Goal: Task Accomplishment & Management: Use online tool/utility

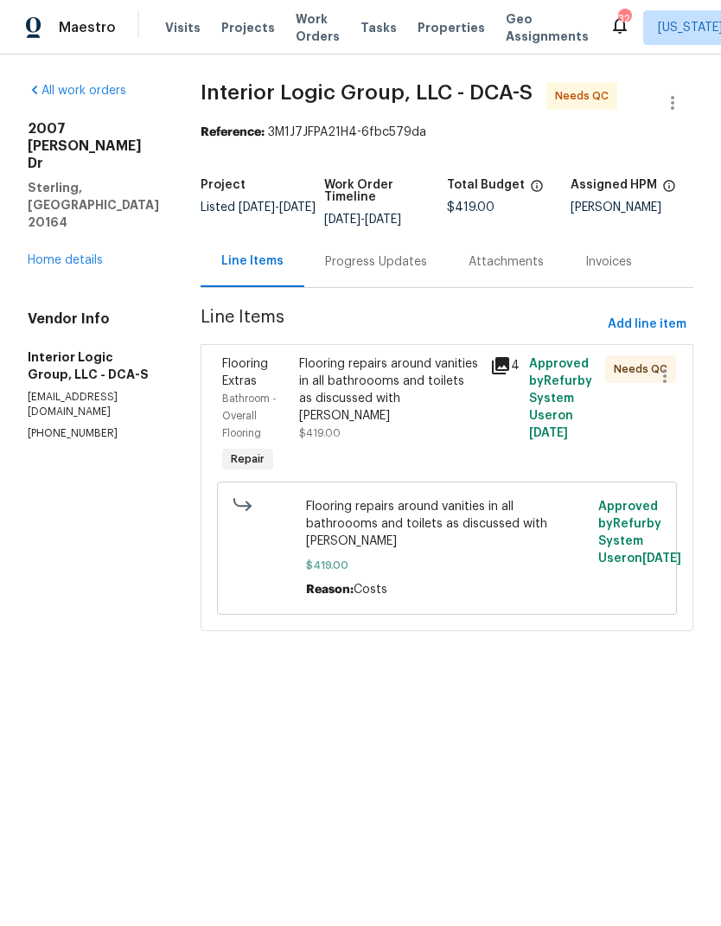
click at [422, 270] on div "Progress Updates" at bounding box center [376, 261] width 102 height 17
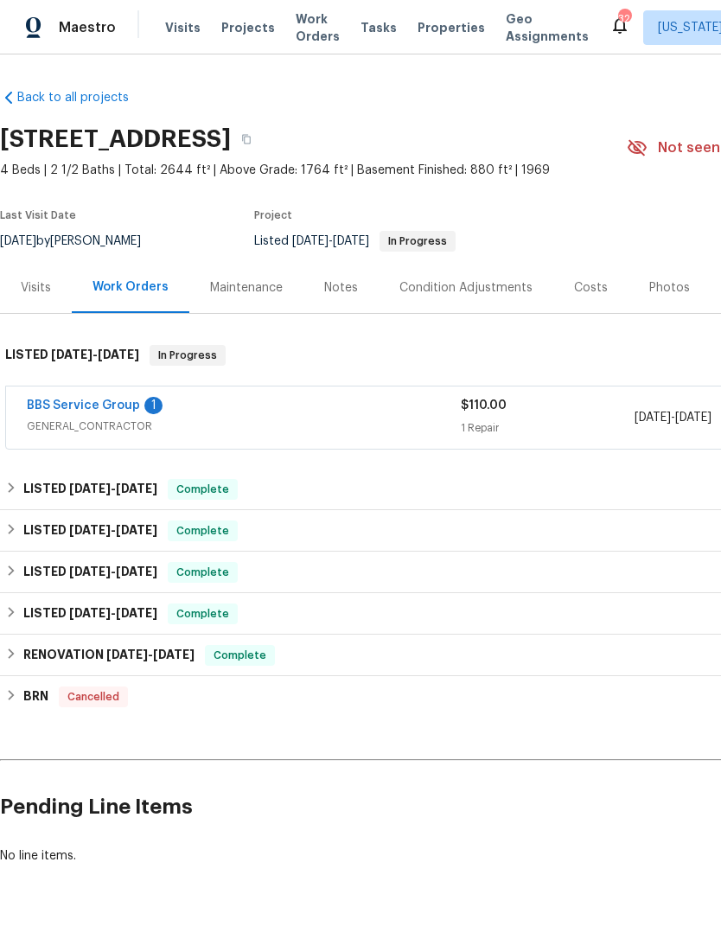
click at [66, 399] on link "BBS Service Group" at bounding box center [83, 405] width 113 height 12
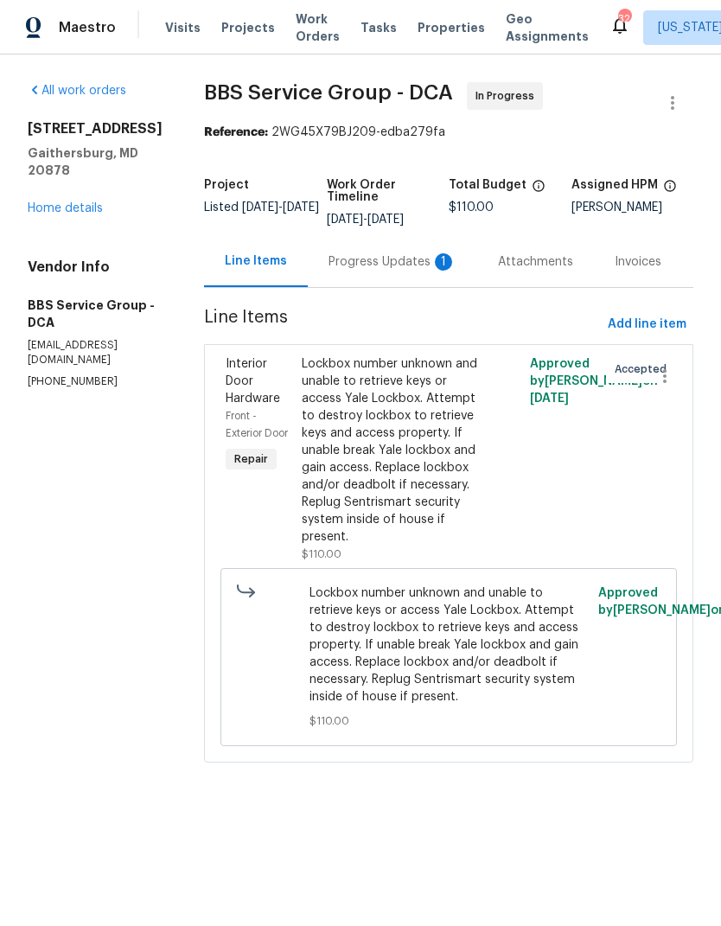
click at [377, 274] on div "Progress Updates 1" at bounding box center [392, 261] width 169 height 51
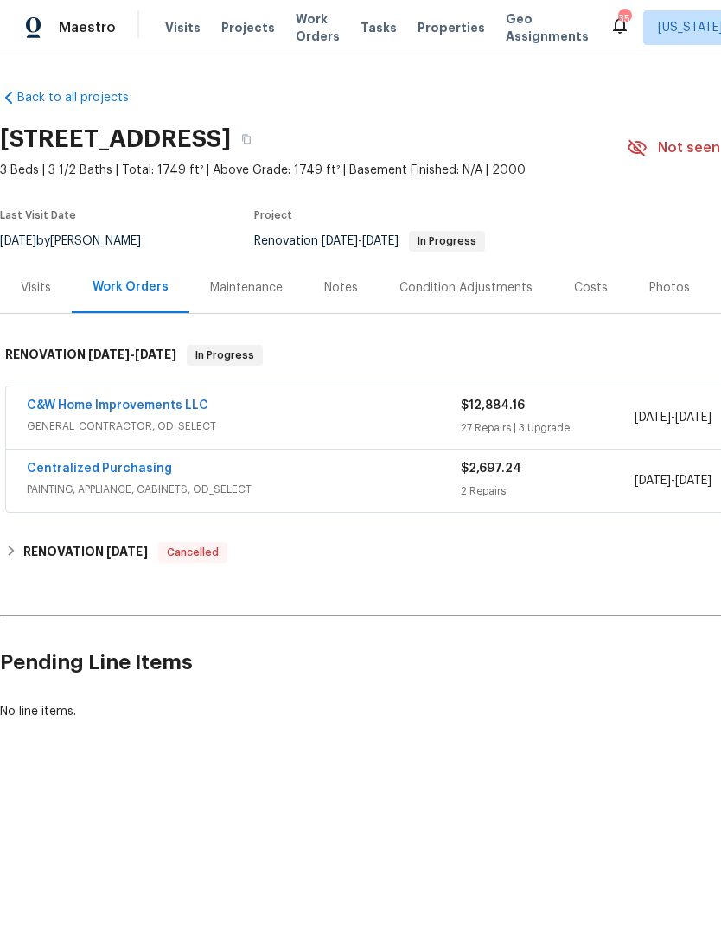
click at [167, 411] on link "C&W Home Improvements LLC" at bounding box center [117, 405] width 181 height 12
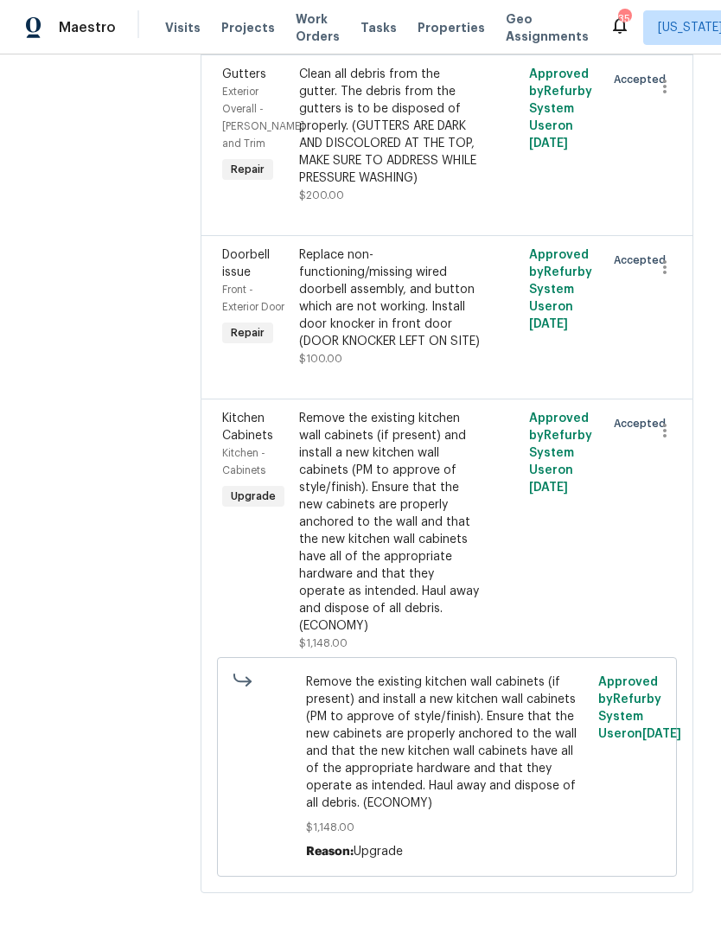
scroll to position [6807, 0]
click at [392, 630] on div "Remove the existing kitchen wall cabinets (if present) and install a new kitche…" at bounding box center [389, 523] width 181 height 225
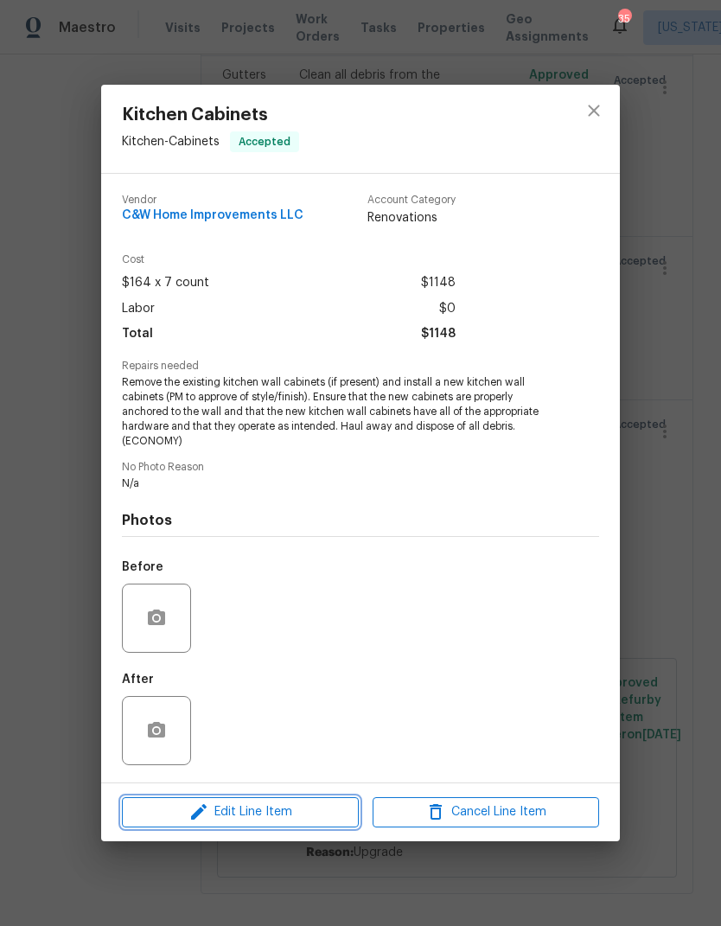
click at [264, 809] on span "Edit Line Item" at bounding box center [240, 812] width 226 height 22
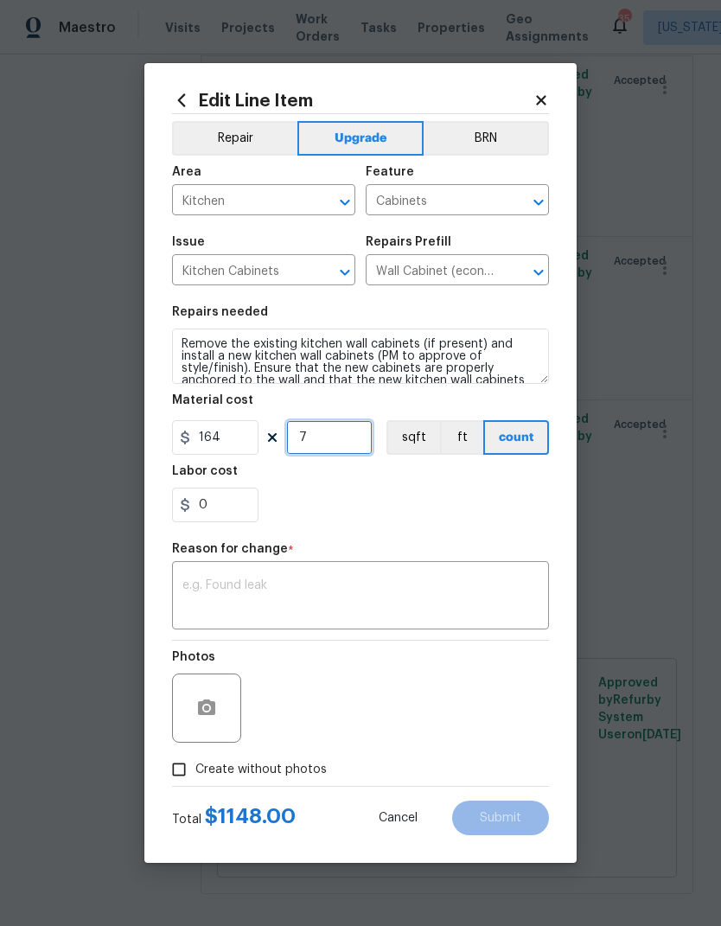
click at [341, 444] on input "7" at bounding box center [329, 437] width 86 height 35
type input "10"
click at [455, 514] on div "0" at bounding box center [360, 504] width 377 height 35
click at [399, 601] on textarea at bounding box center [360, 597] width 356 height 36
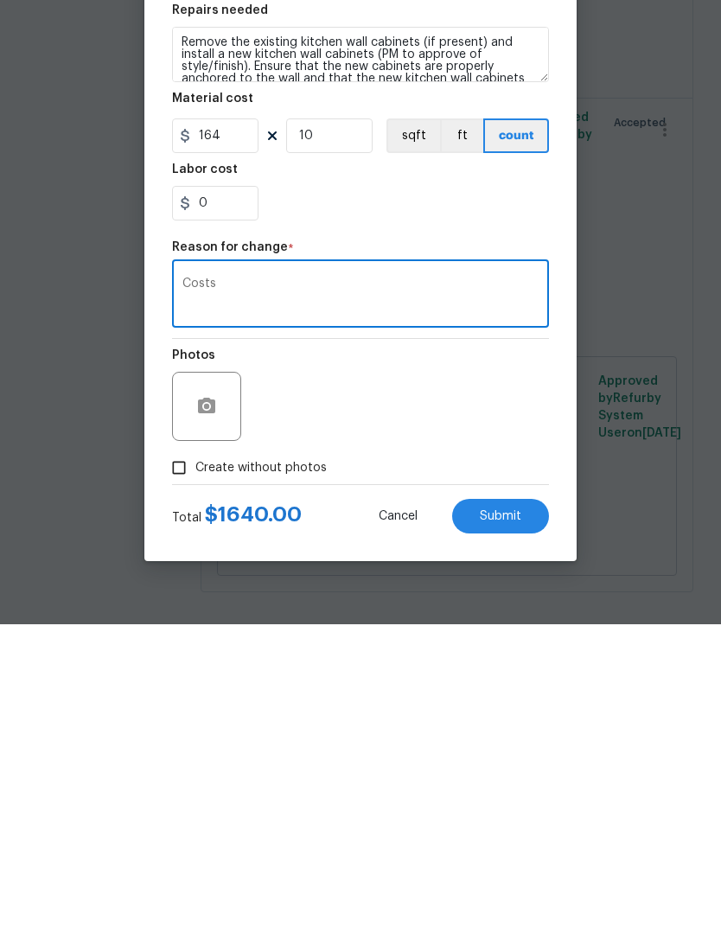
type textarea "Costs"
click at [503, 812] on span "Submit" at bounding box center [500, 818] width 41 height 13
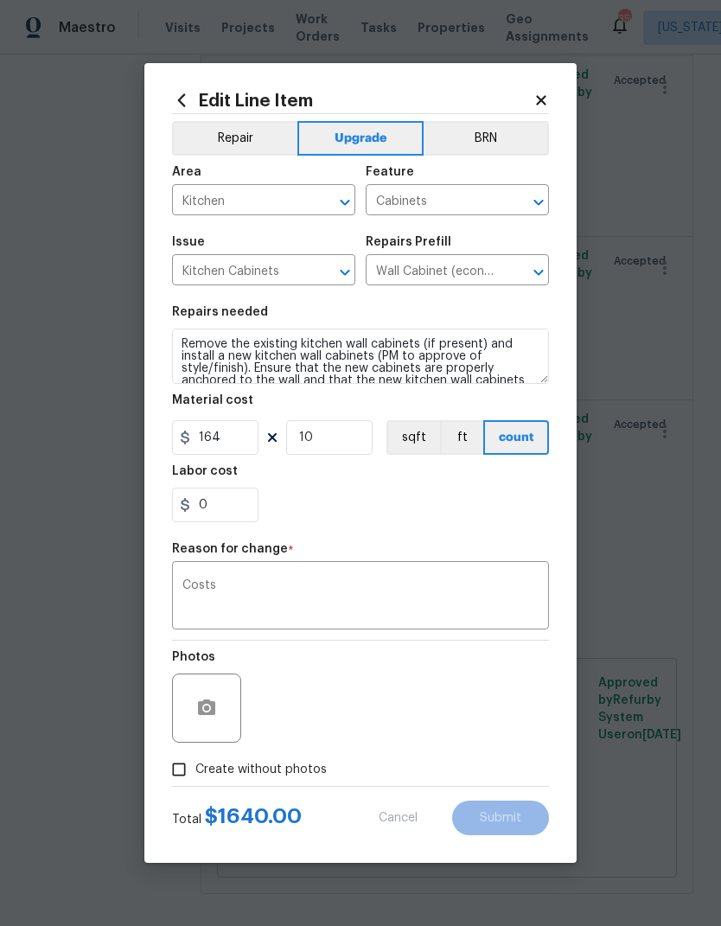
type input "7"
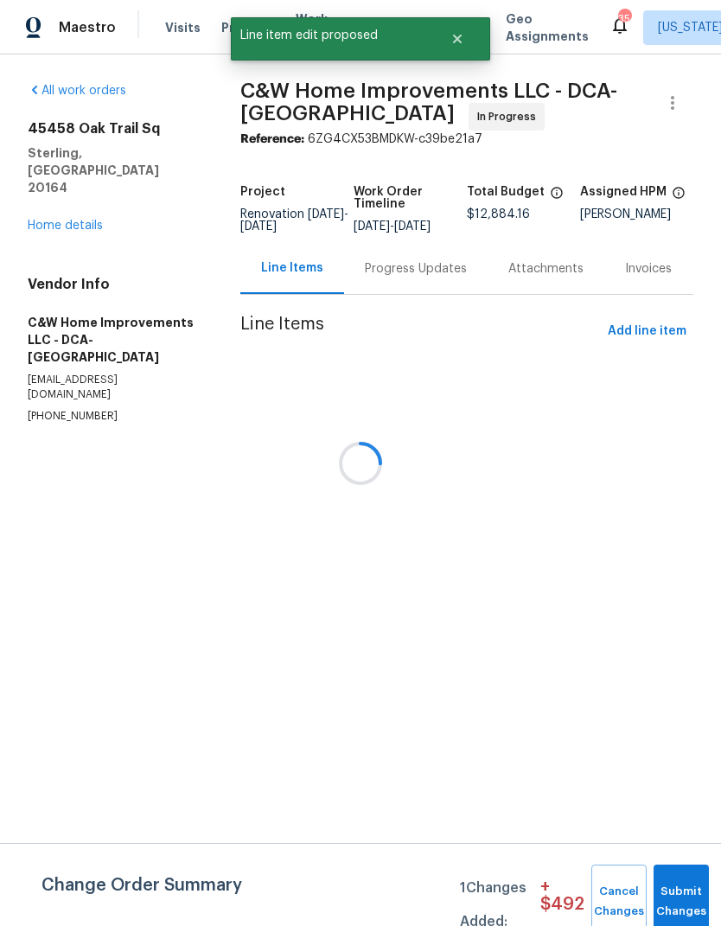
scroll to position [0, 0]
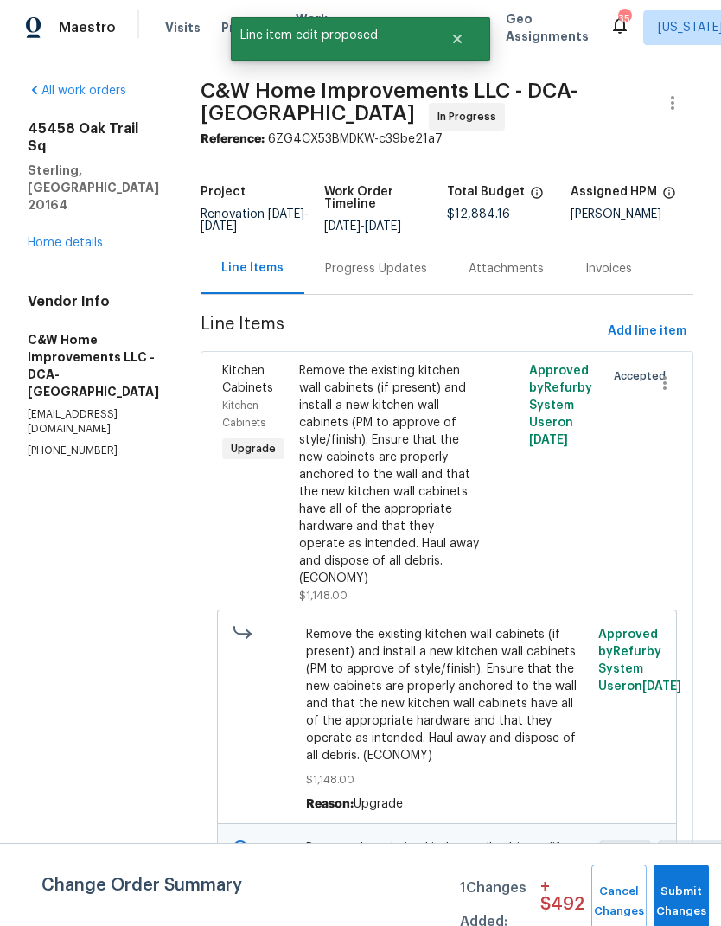
click at [684, 890] on button "Submit Changes" at bounding box center [680, 901] width 55 height 74
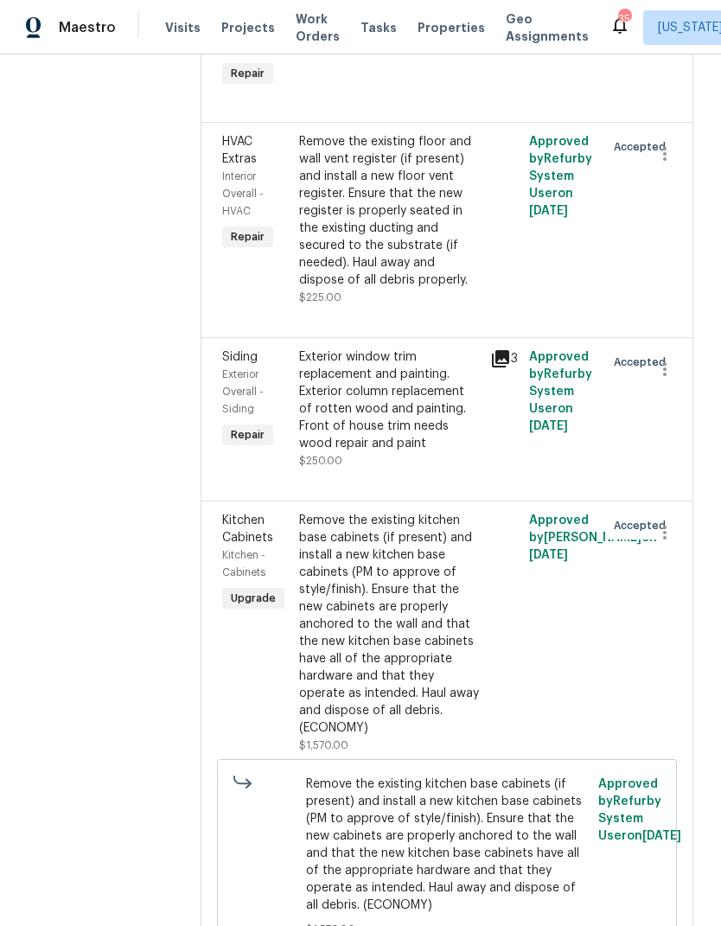
scroll to position [2486, 0]
click at [403, 622] on div "Remove the existing kitchen base cabinets (if present) and install a new kitche…" at bounding box center [389, 623] width 181 height 225
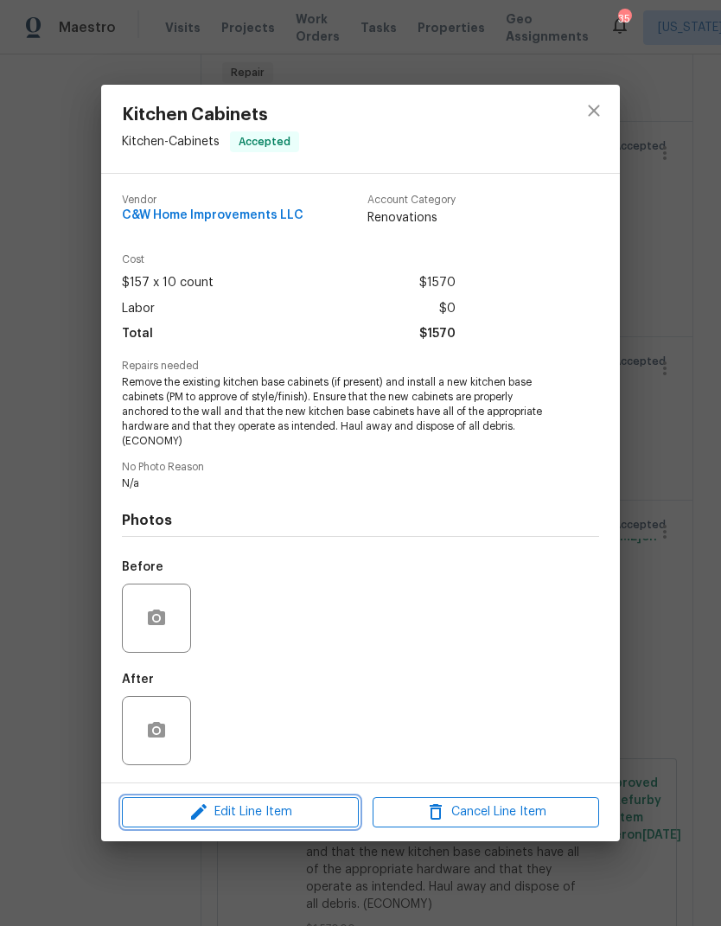
click at [263, 811] on span "Edit Line Item" at bounding box center [240, 812] width 226 height 22
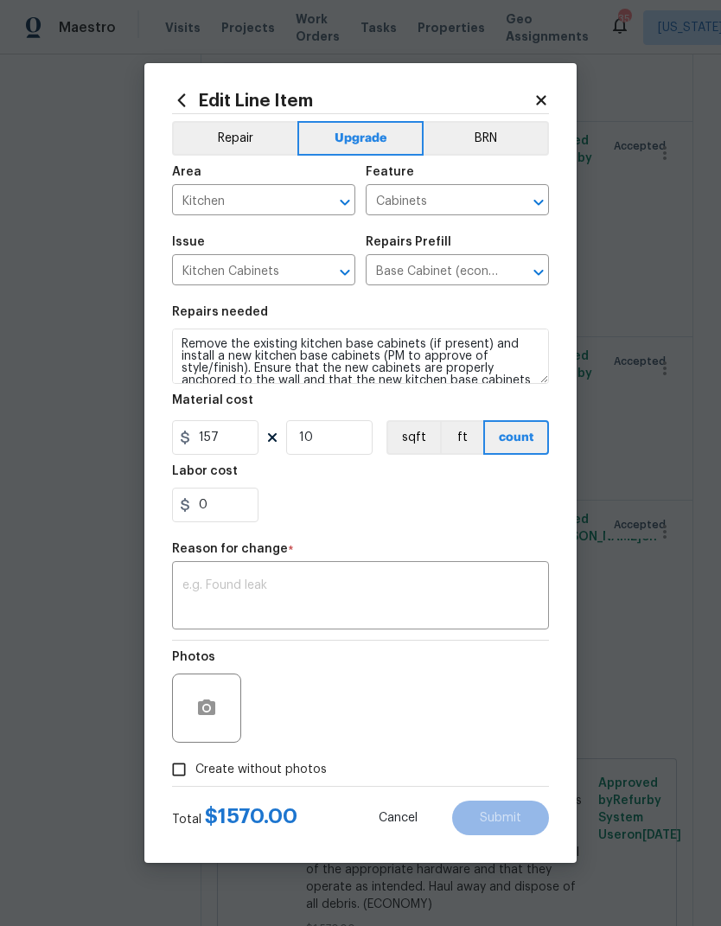
click at [547, 94] on icon at bounding box center [541, 100] width 16 height 16
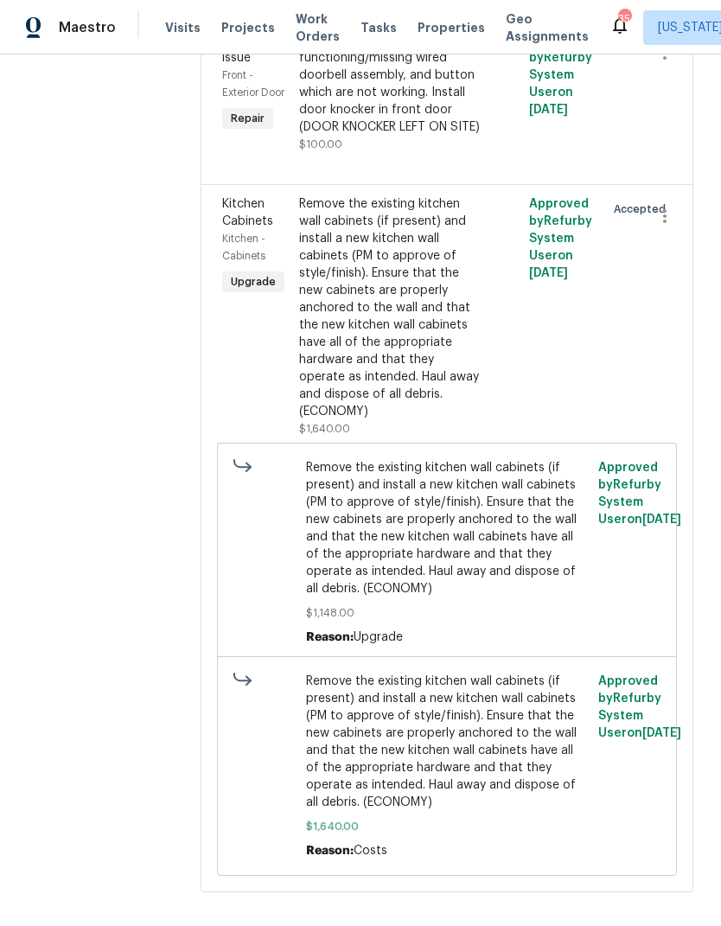
scroll to position [7021, 0]
click at [432, 421] on div "Remove the existing kitchen wall cabinets (if present) and install a new kitche…" at bounding box center [389, 308] width 181 height 225
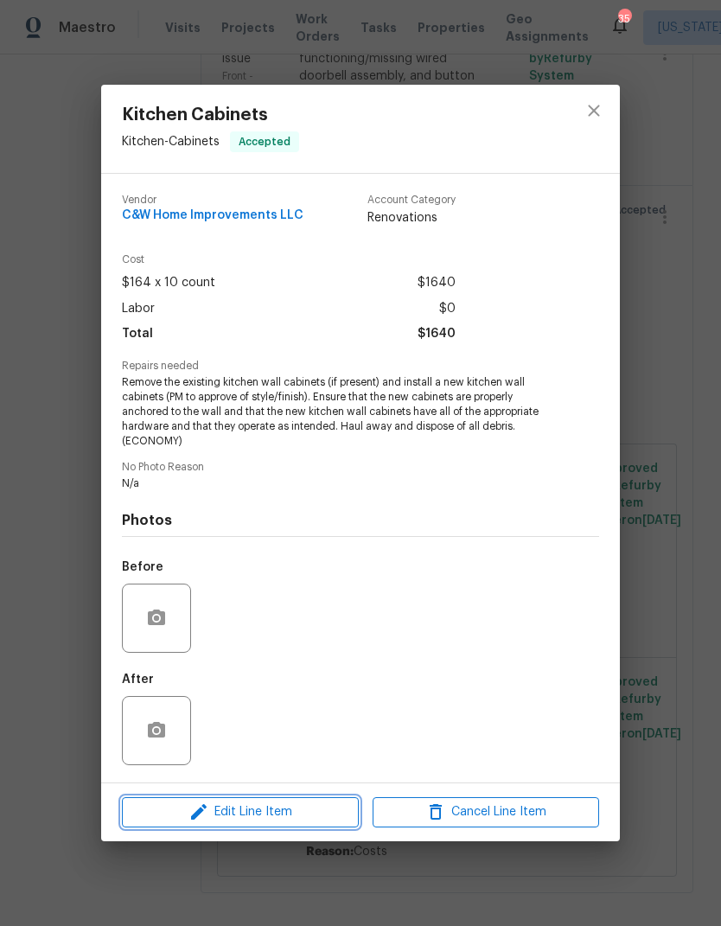
click at [300, 824] on button "Edit Line Item" at bounding box center [240, 812] width 237 height 30
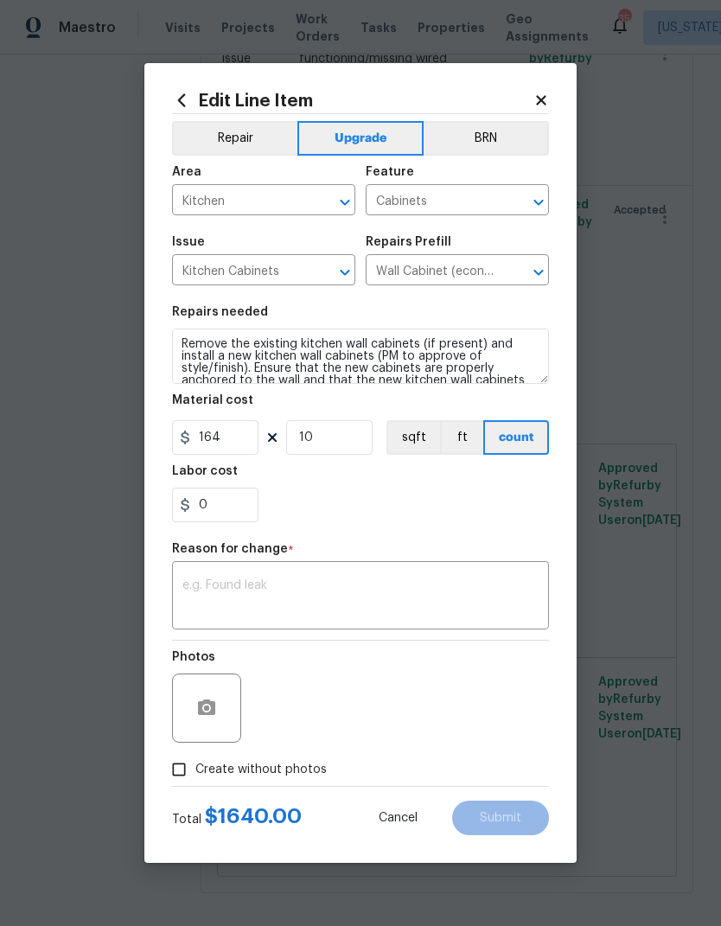
click at [541, 92] on icon at bounding box center [541, 100] width 16 height 16
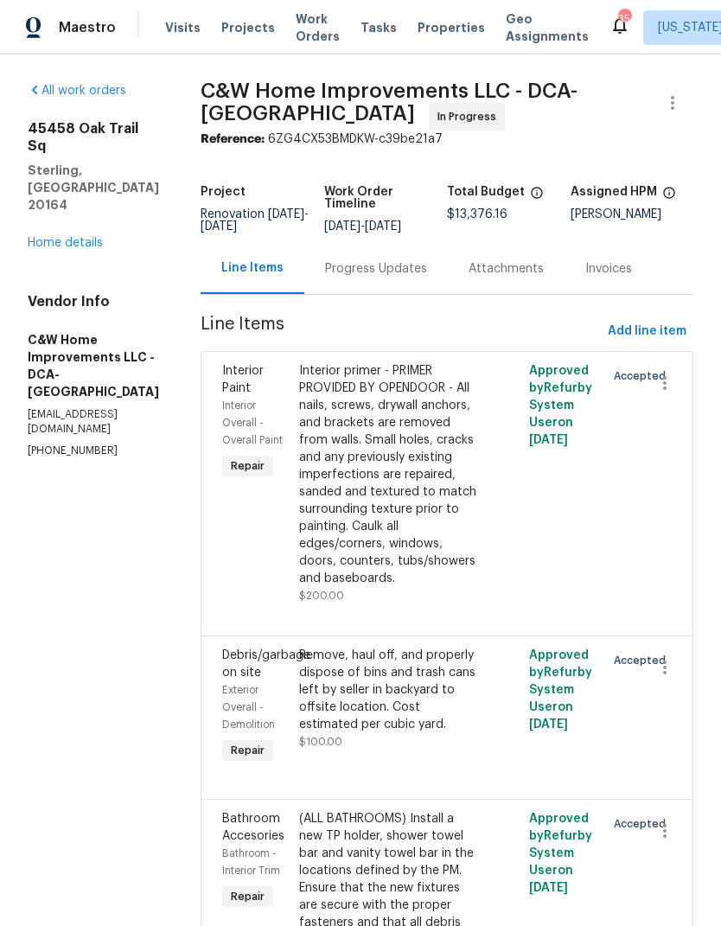
scroll to position [0, 0]
click at [82, 237] on link "Home details" at bounding box center [65, 243] width 75 height 12
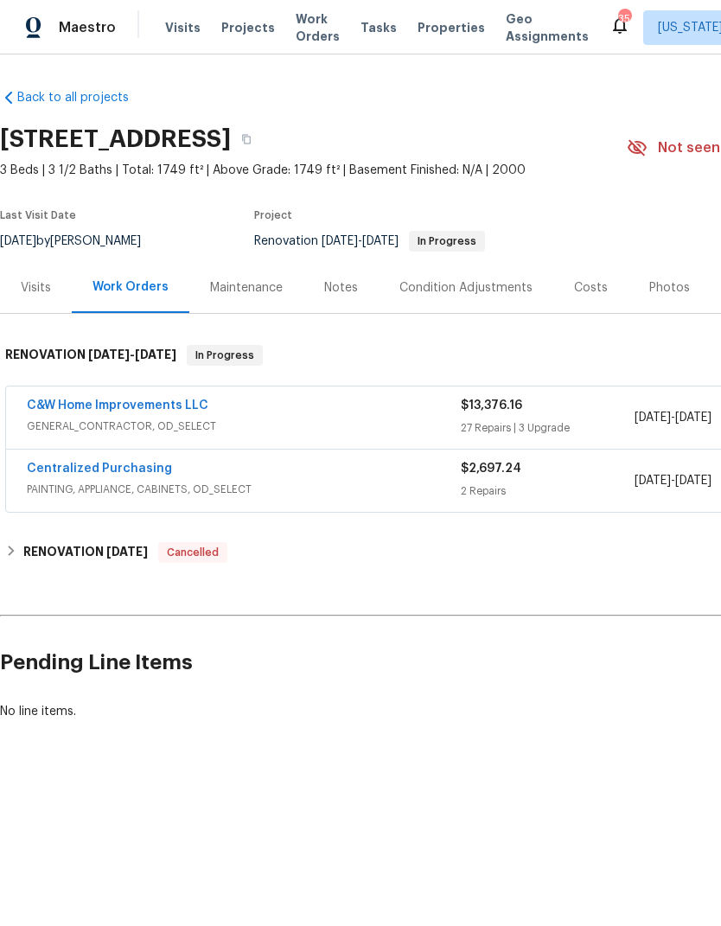
click at [347, 283] on div "Notes" at bounding box center [341, 287] width 34 height 17
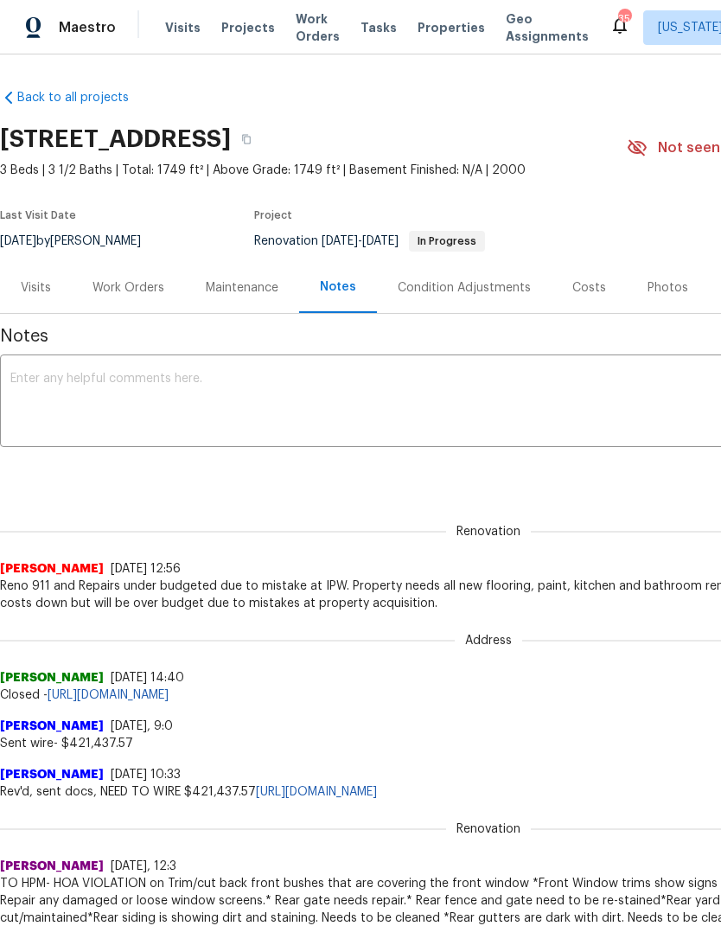
click at [150, 296] on div "Work Orders" at bounding box center [128, 287] width 113 height 51
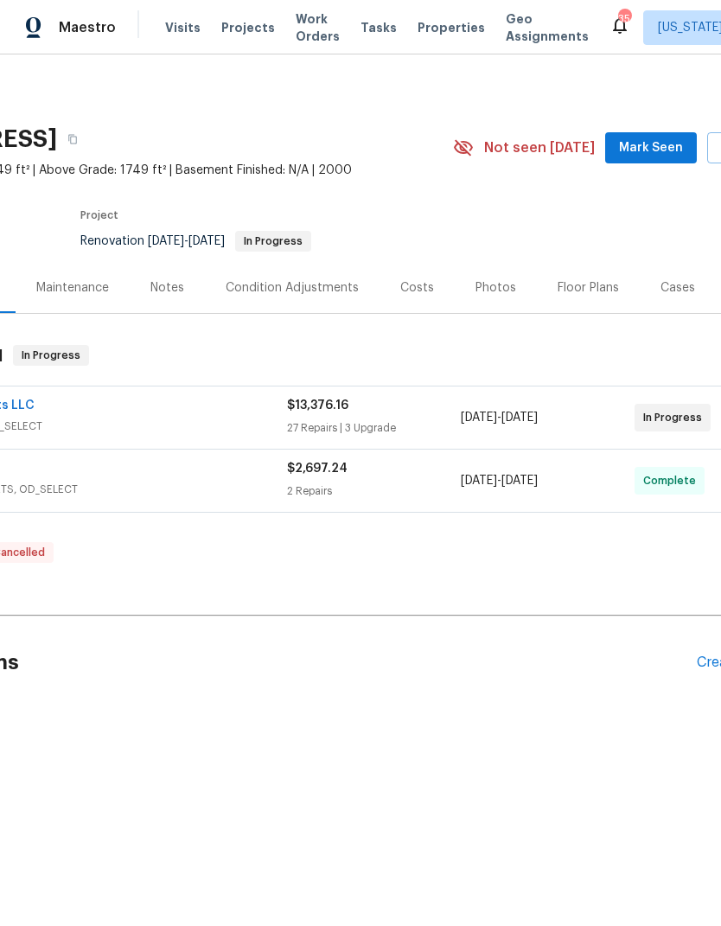
scroll to position [0, 172]
click at [585, 288] on div "Floor Plans" at bounding box center [589, 287] width 61 height 17
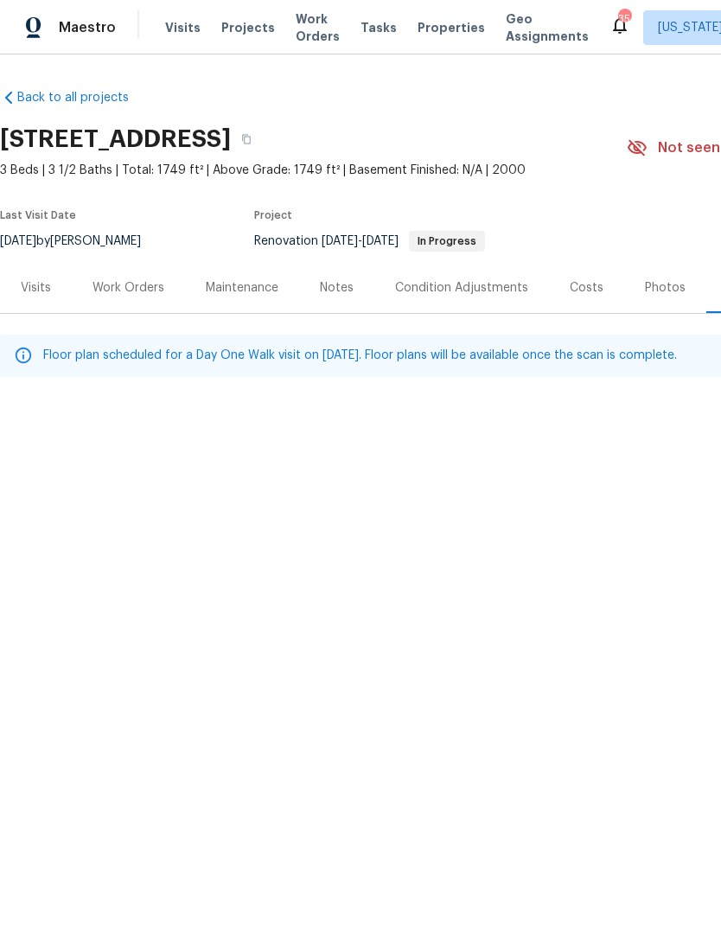
click at [127, 309] on div "Work Orders" at bounding box center [128, 287] width 113 height 51
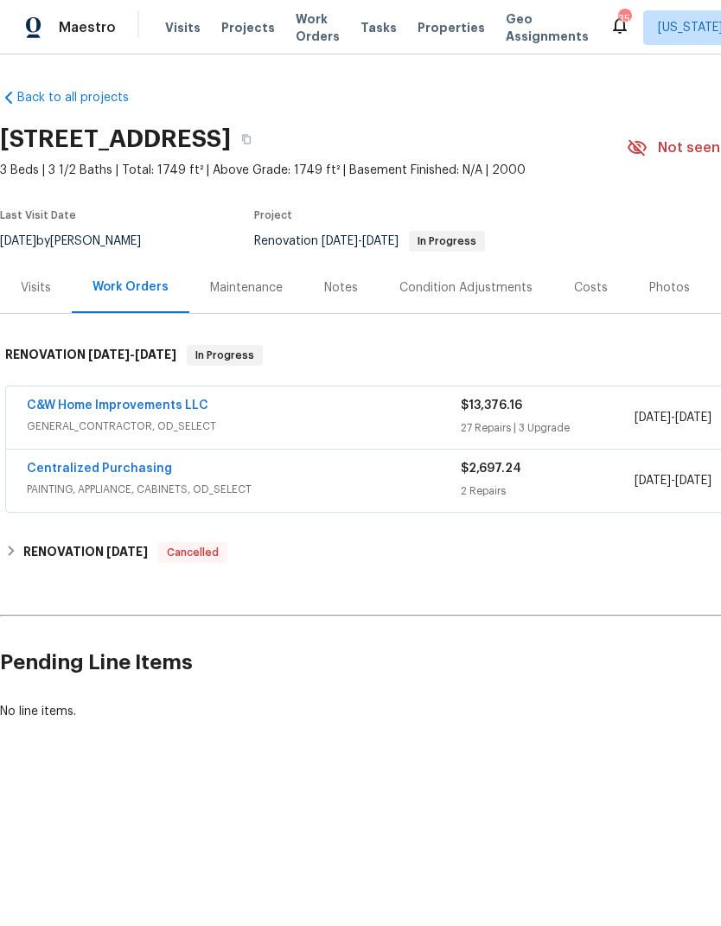
click at [144, 410] on link "C&W Home Improvements LLC" at bounding box center [117, 405] width 181 height 12
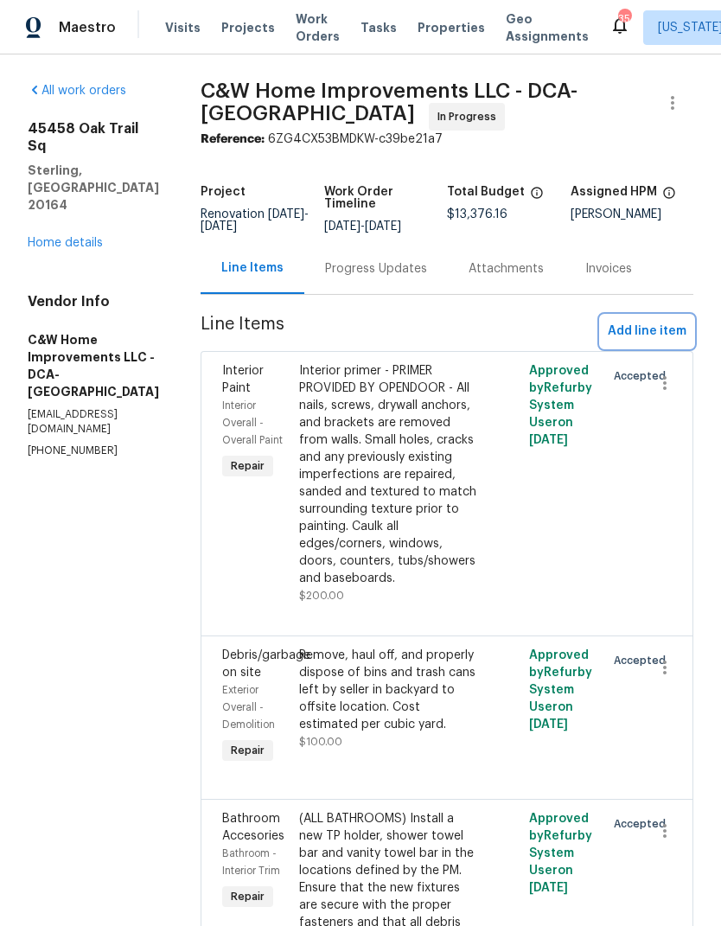
click at [652, 328] on span "Add line item" at bounding box center [647, 332] width 79 height 22
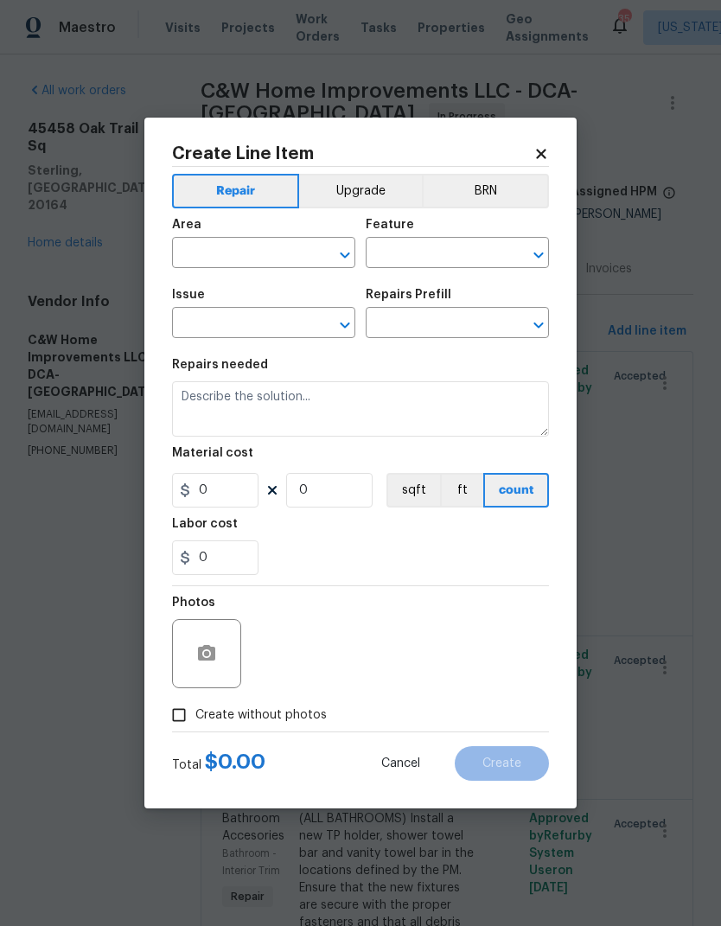
click at [540, 147] on icon at bounding box center [541, 154] width 16 height 16
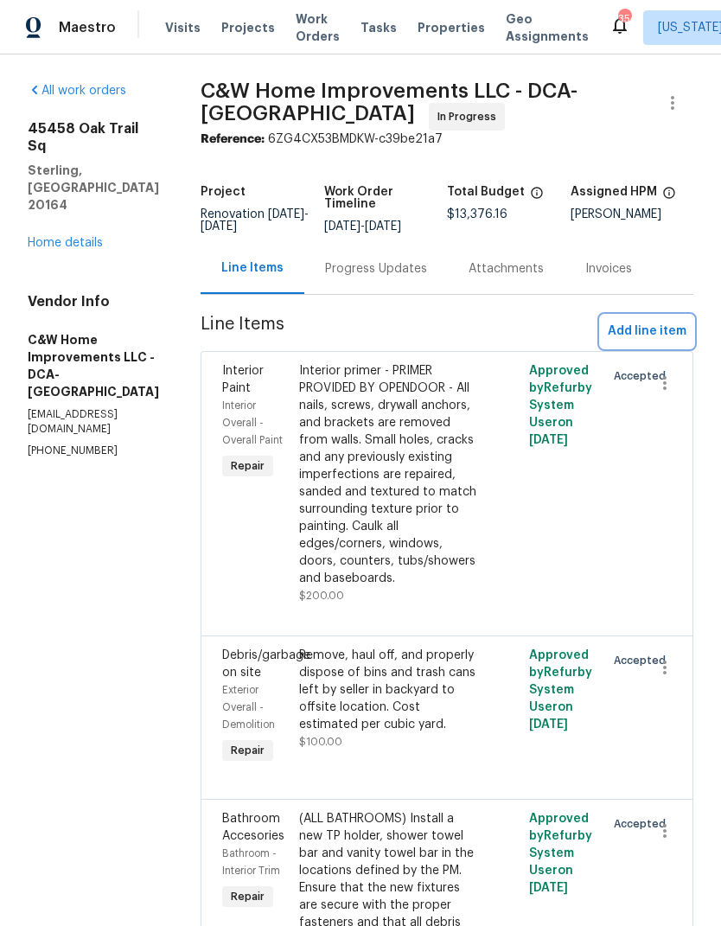
click at [658, 328] on span "Add line item" at bounding box center [647, 332] width 79 height 22
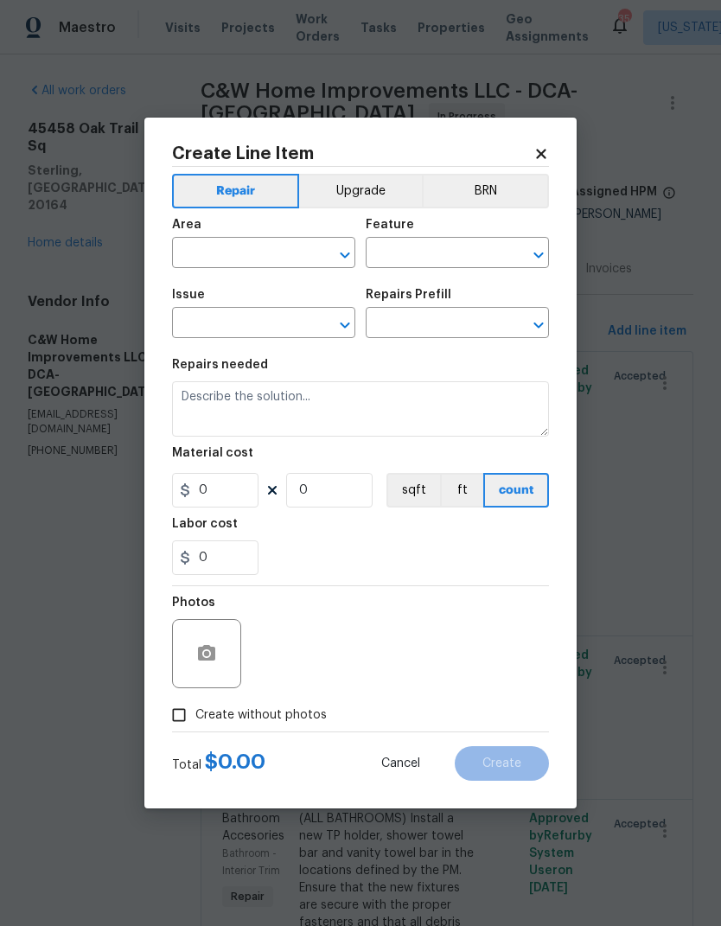
click at [539, 156] on icon at bounding box center [541, 154] width 16 height 16
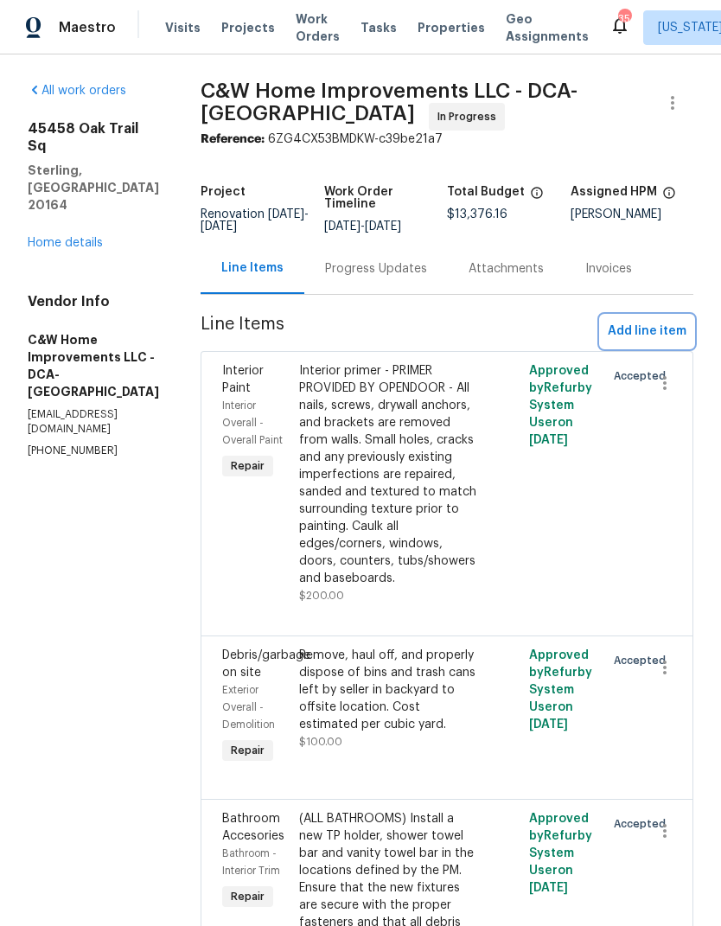
click at [650, 331] on span "Add line item" at bounding box center [647, 332] width 79 height 22
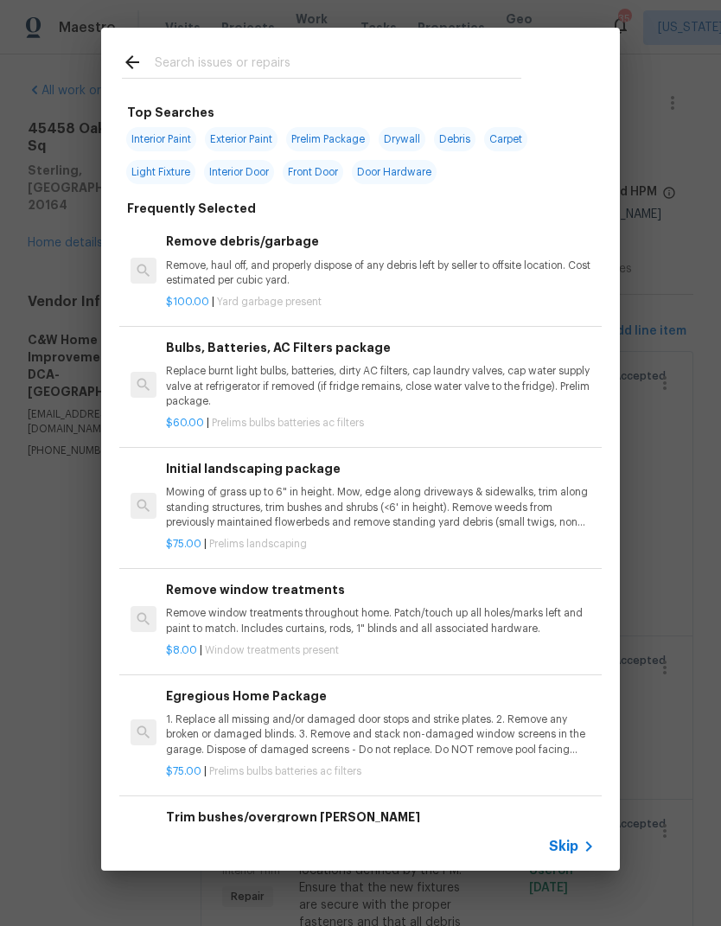
click at [341, 48] on div at bounding box center [321, 62] width 441 height 68
click at [359, 67] on input "text" at bounding box center [338, 65] width 366 height 26
type input "Pedes"
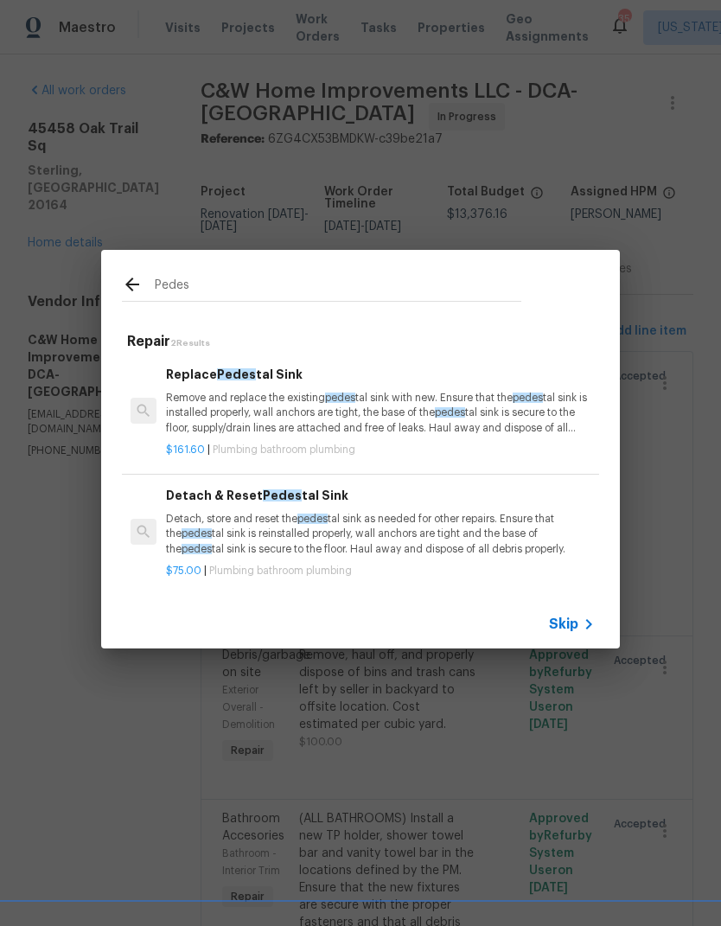
click at [304, 409] on p "Remove and replace the existing pedes tal sink with new. Ensure that the pedes …" at bounding box center [380, 413] width 429 height 44
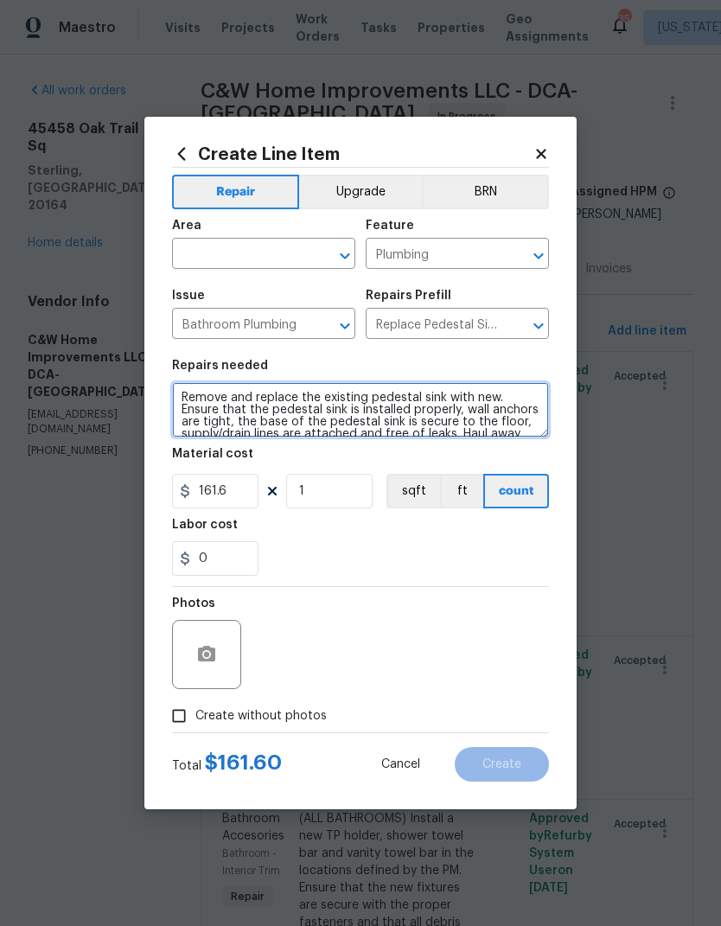
click at [314, 404] on textarea "Remove and replace the existing pedestal sink with new. Ensure that the pedesta…" at bounding box center [360, 409] width 377 height 55
click at [176, 391] on textarea "Remove and replace the existing pedestal sink with new. Ensure that the pedesta…" at bounding box center [360, 409] width 377 height 55
type textarea "(Half bath) Remove and replace the existing pedestal sink with new. Ensure that…"
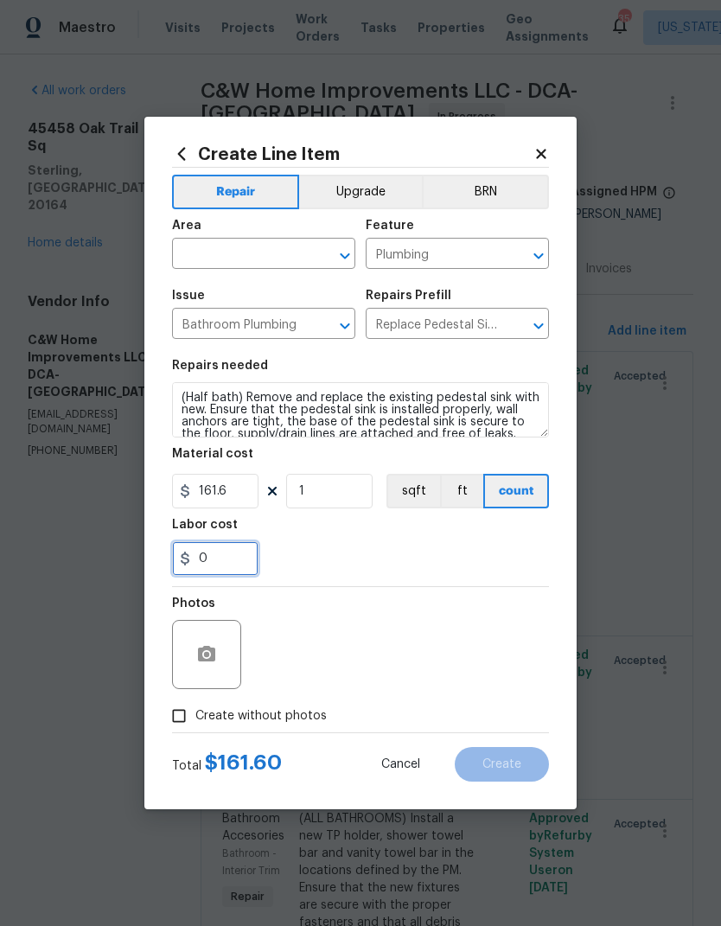
click at [235, 559] on input "0" at bounding box center [215, 558] width 86 height 35
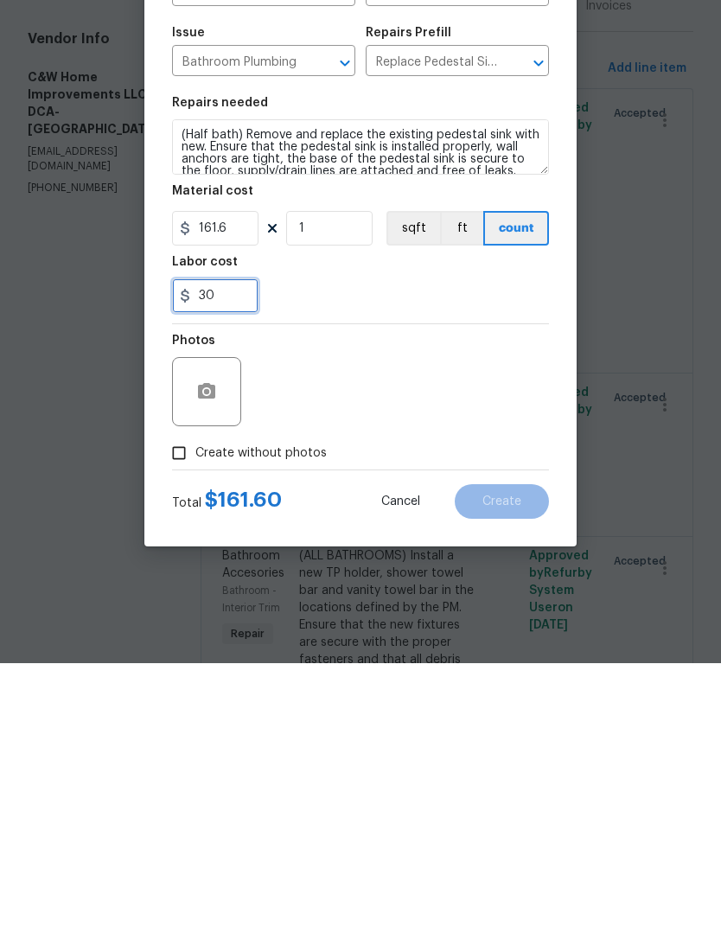
type input "30"
click at [506, 587] on div "Photos" at bounding box center [360, 643] width 377 height 112
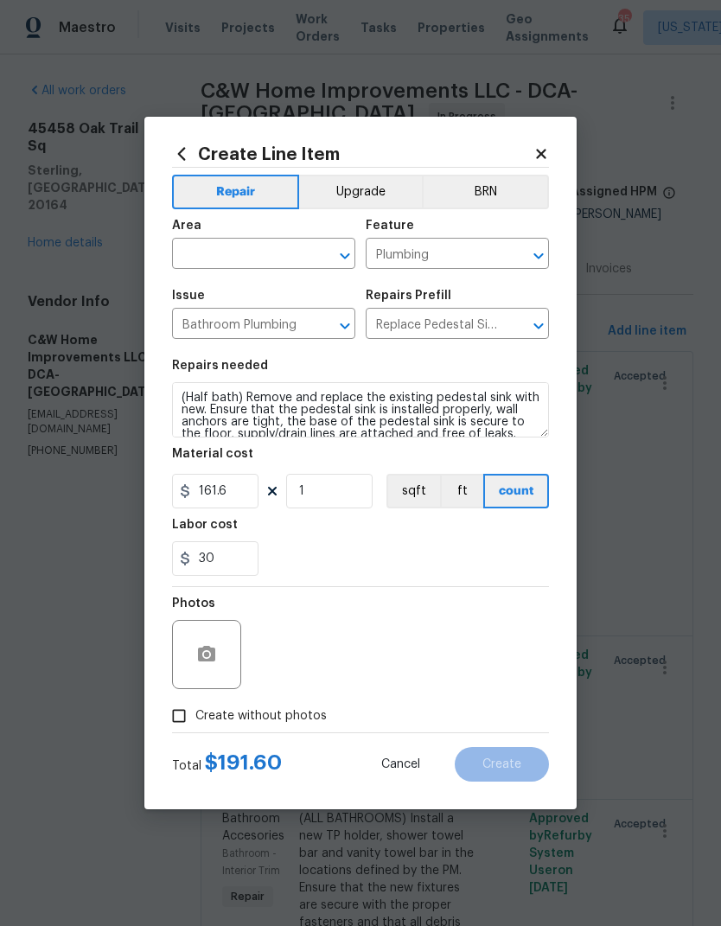
click at [241, 245] on input "text" at bounding box center [239, 255] width 135 height 27
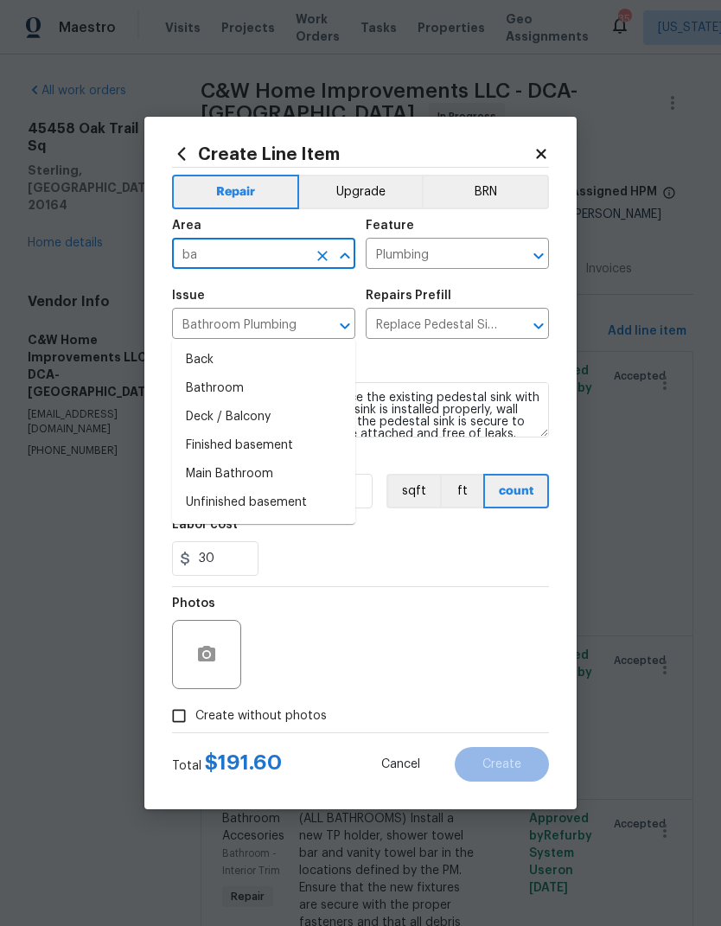
click at [251, 374] on li "Bathroom" at bounding box center [263, 388] width 183 height 29
type input "Bathroom"
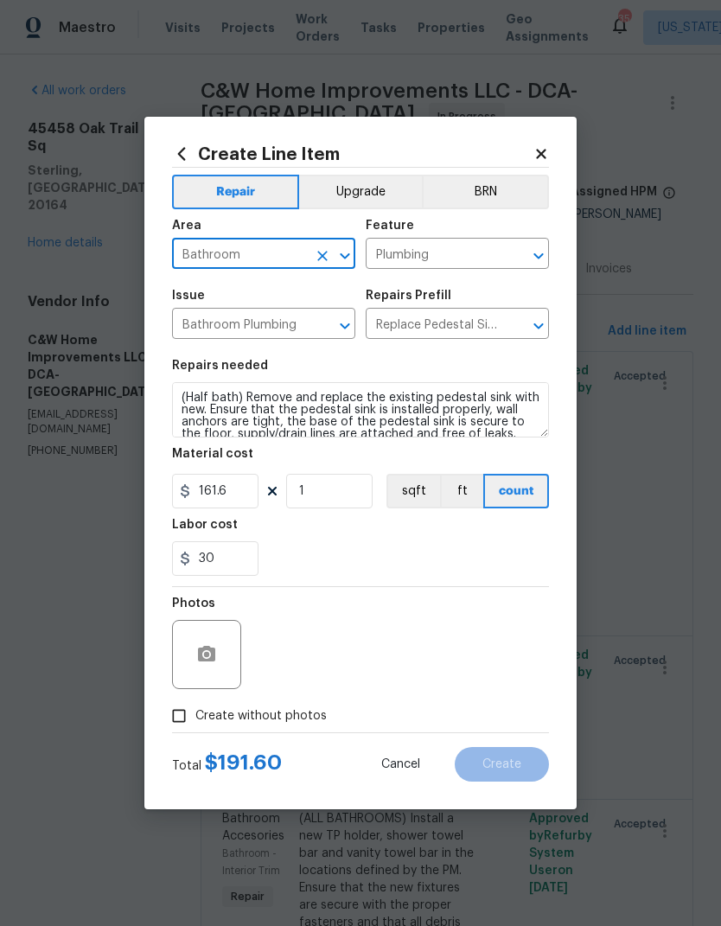
click at [398, 563] on div "30" at bounding box center [360, 558] width 377 height 35
click at [186, 717] on input "Create without photos" at bounding box center [178, 715] width 33 height 33
checkbox input "true"
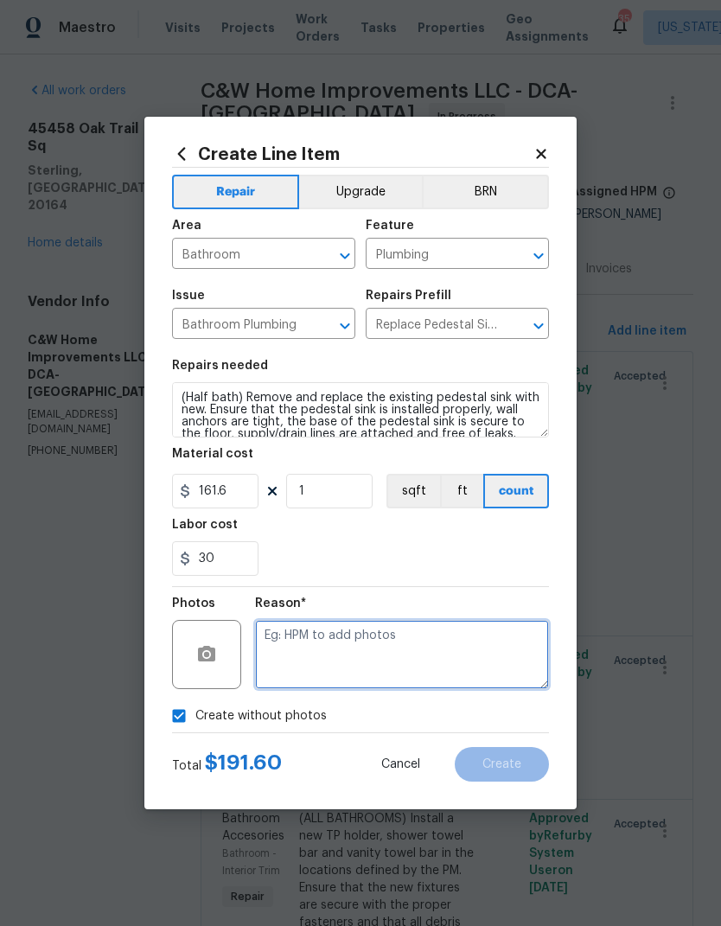
click at [441, 644] on textarea at bounding box center [402, 654] width 294 height 69
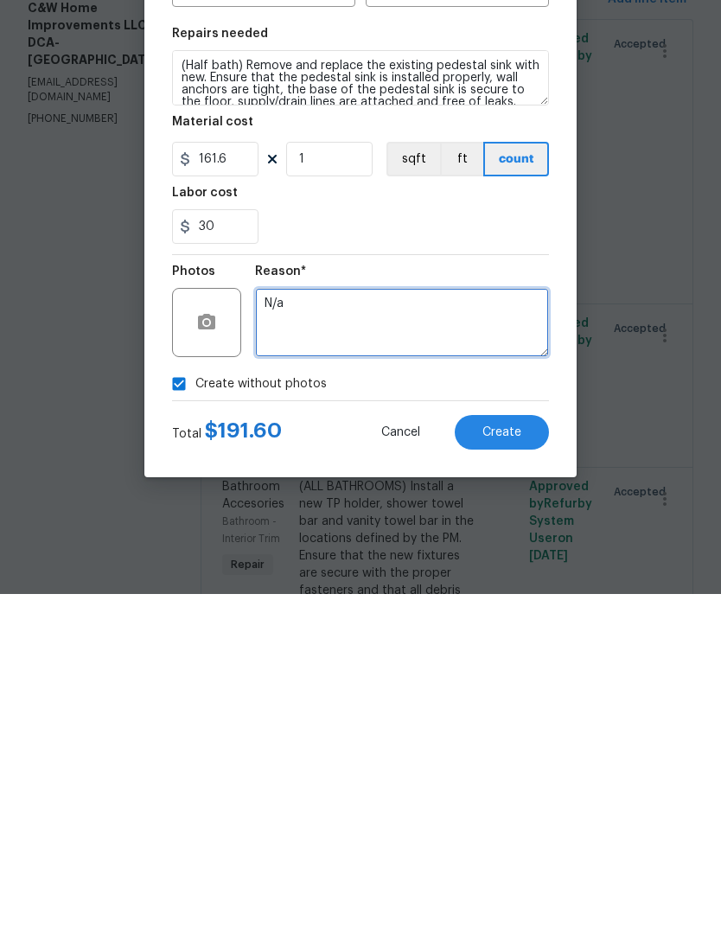
type textarea "N/a"
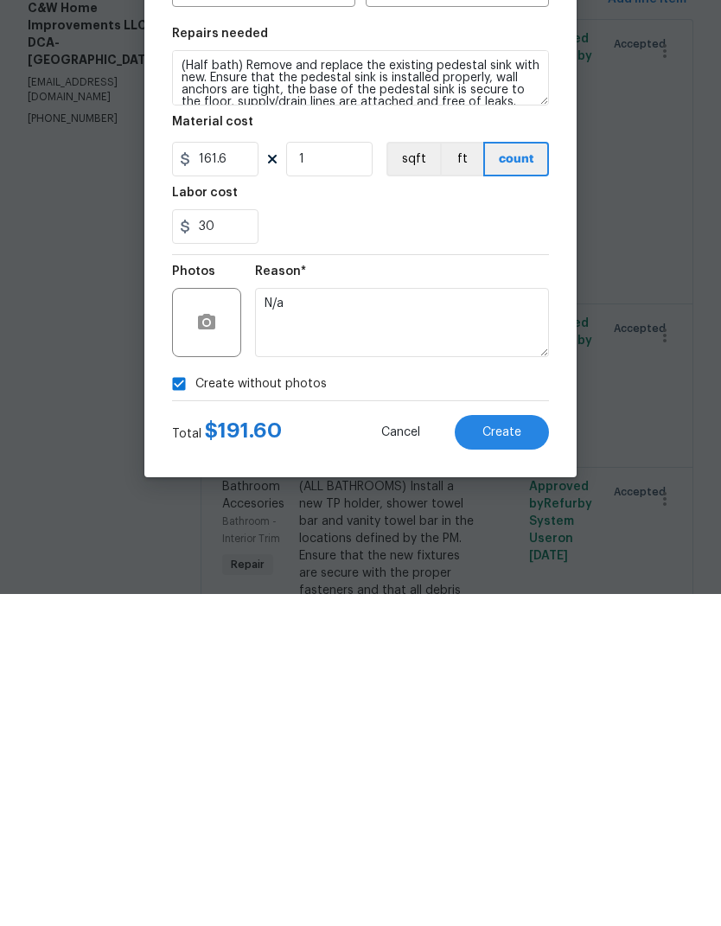
click at [517, 758] on span "Create" at bounding box center [501, 764] width 39 height 13
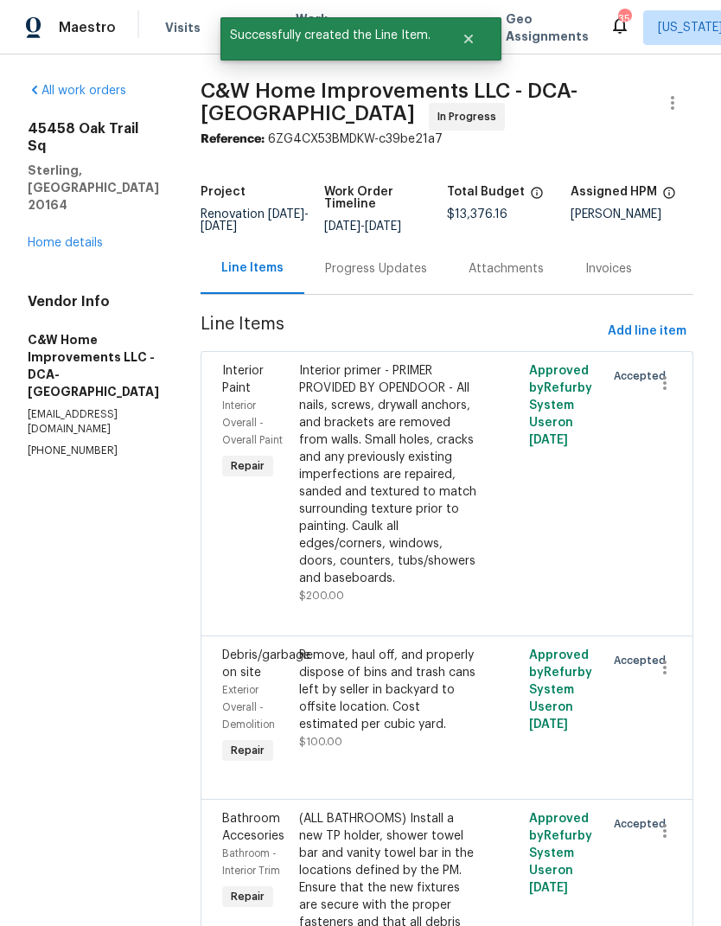
scroll to position [0, 0]
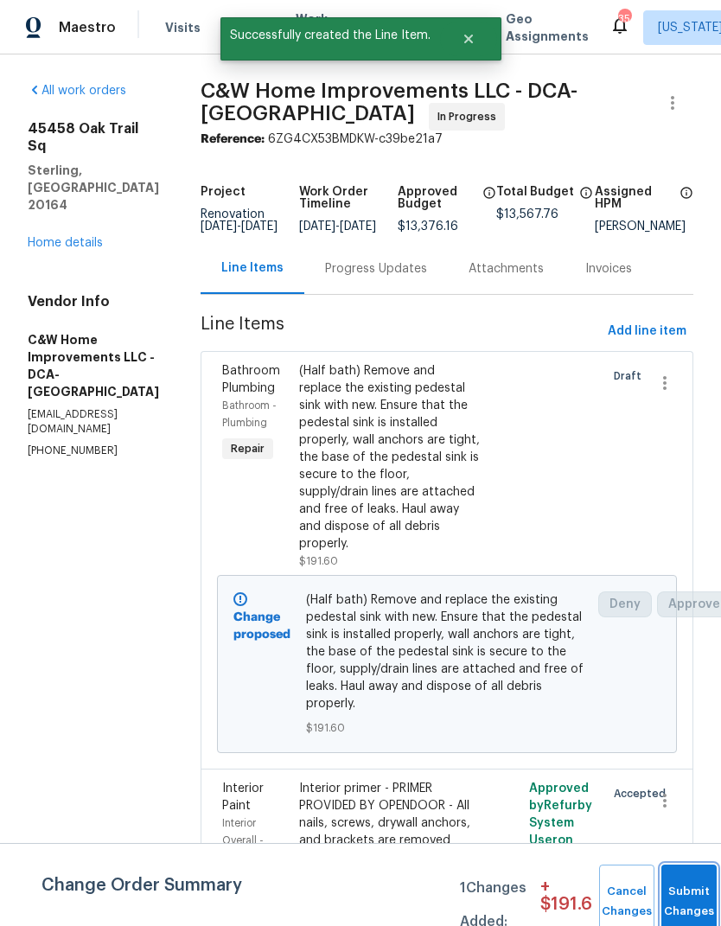
click at [689, 896] on button "Submit Changes" at bounding box center [688, 901] width 55 height 74
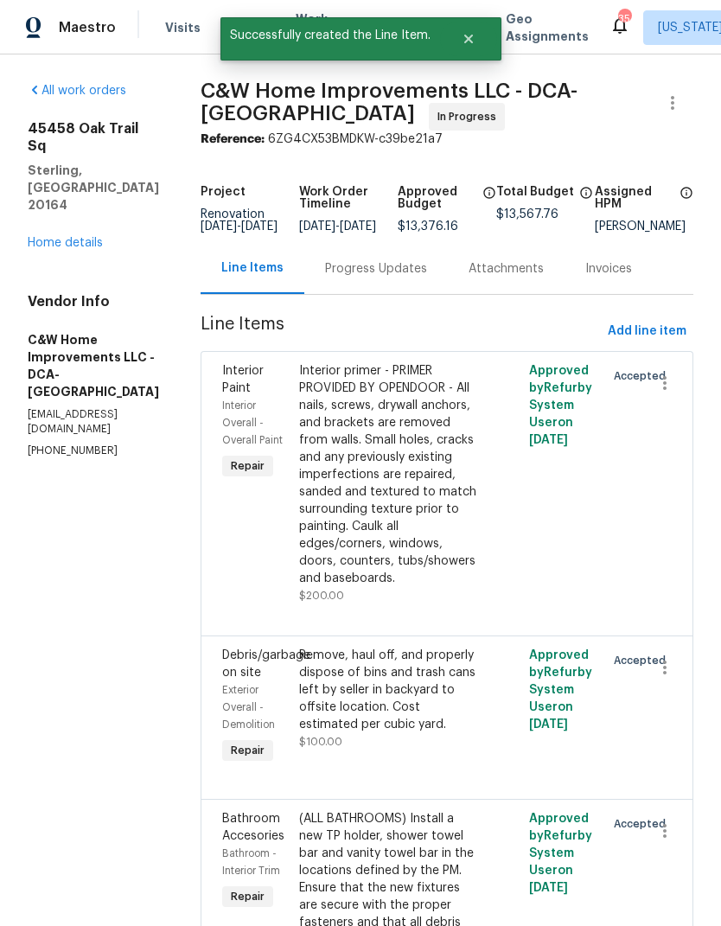
click at [665, 335] on span "Add line item" at bounding box center [647, 332] width 79 height 22
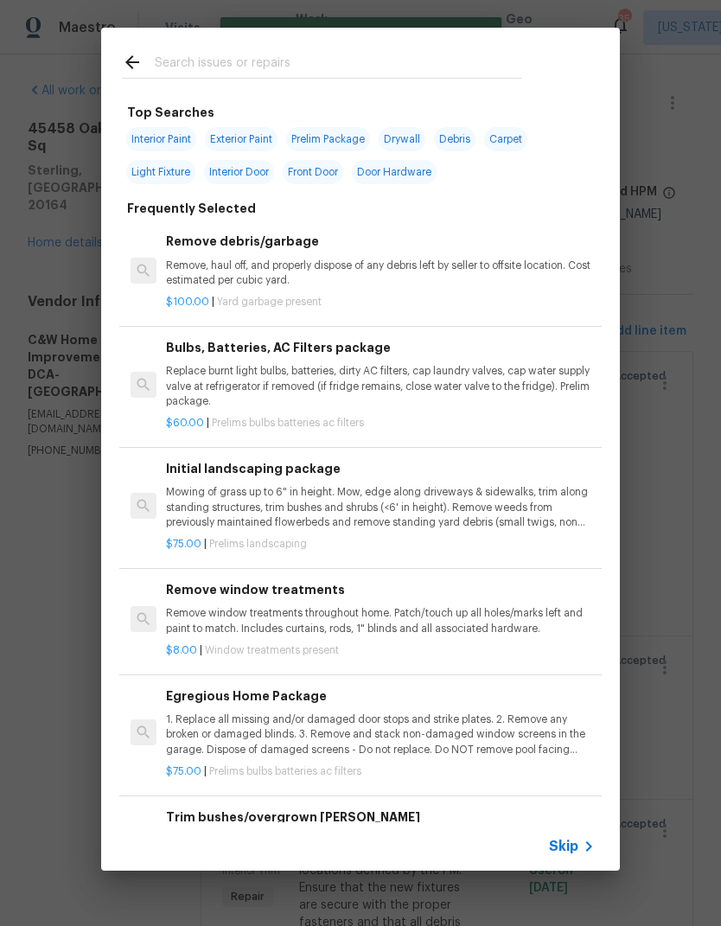
click at [286, 65] on input "text" at bounding box center [338, 65] width 366 height 26
type input "Vanity"
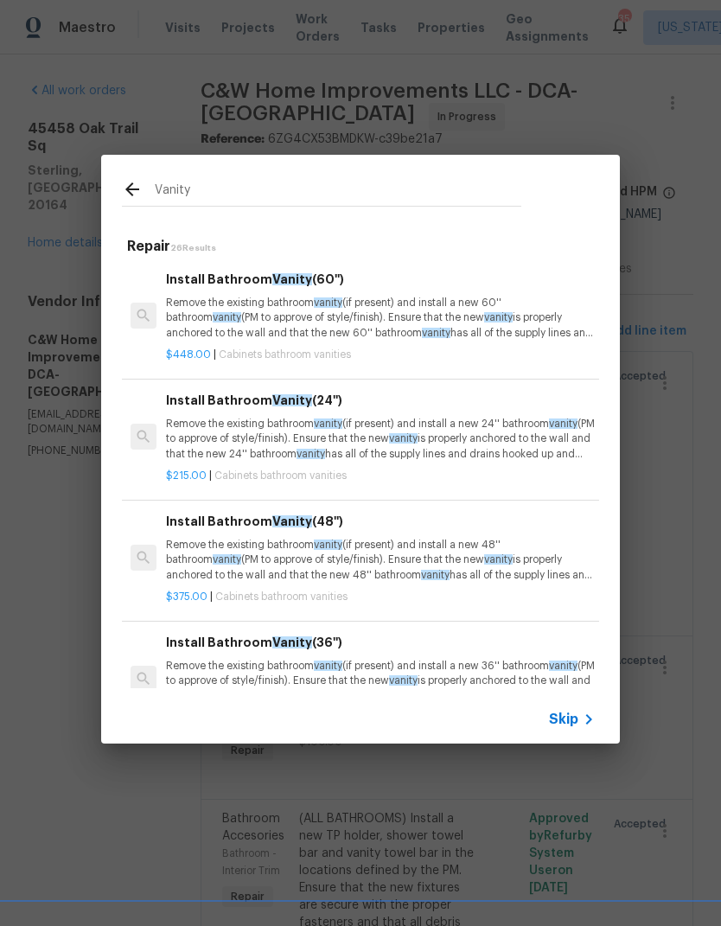
click at [312, 319] on p "Remove the existing bathroom vanity (if present) and install a new 60'' bathroo…" at bounding box center [380, 318] width 429 height 44
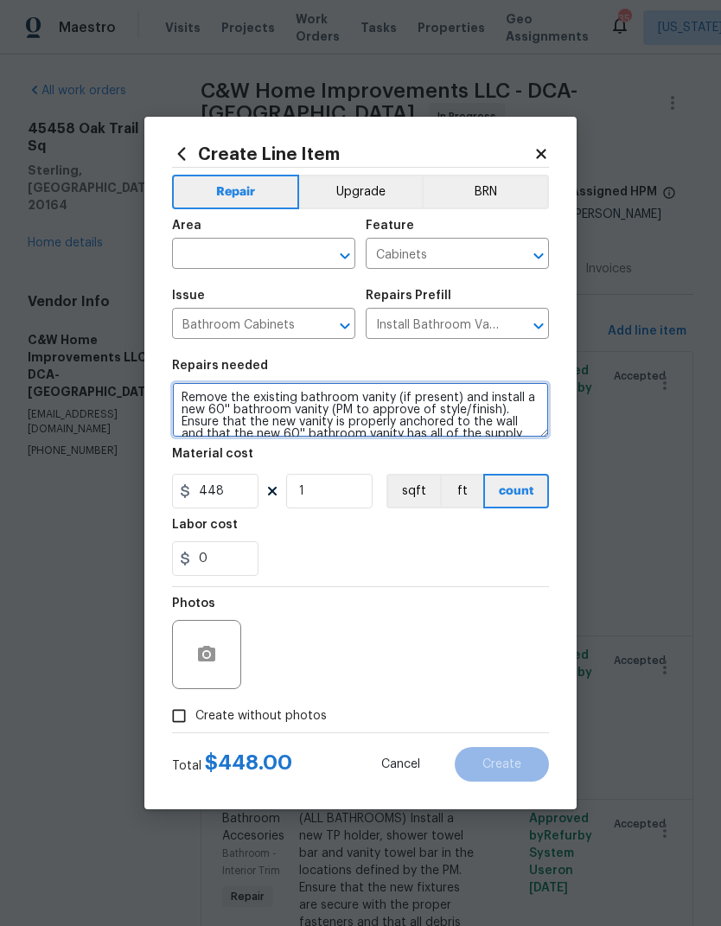
click at [186, 400] on textarea "Remove the existing bathroom vanity (if present) and install a new 60'' bathroo…" at bounding box center [360, 409] width 377 height 55
click at [359, 403] on textarea "Remove the existing bathroom vanity (if present) and install a new 60'' bathroo…" at bounding box center [360, 409] width 377 height 55
click at [359, 402] on textarea "Remove the existing bathroom vanity (if present) and install a new 60'' bathroo…" at bounding box center [360, 409] width 377 height 55
click at [366, 410] on textarea "Remove the existing bathroom vanity (if present) and install a new 60'' bathroo…" at bounding box center [360, 409] width 377 height 55
click at [366, 409] on textarea "Remove the existing bathroom vanity (if present) and install a new 60'' bathroo…" at bounding box center [360, 409] width 377 height 55
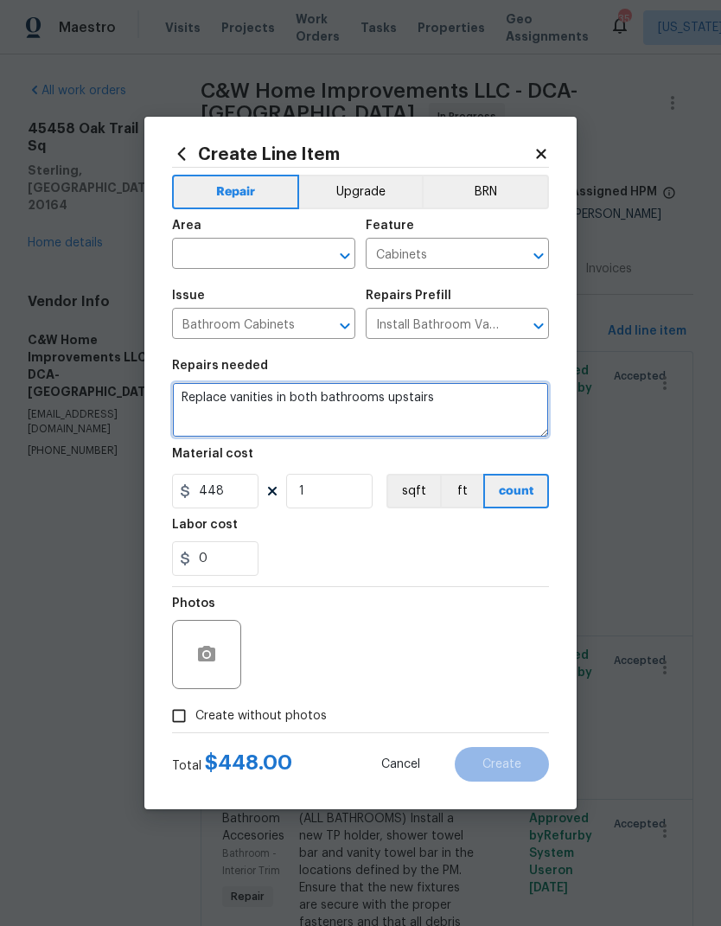
type textarea "Replace vanities in both bathrooms upstairs"
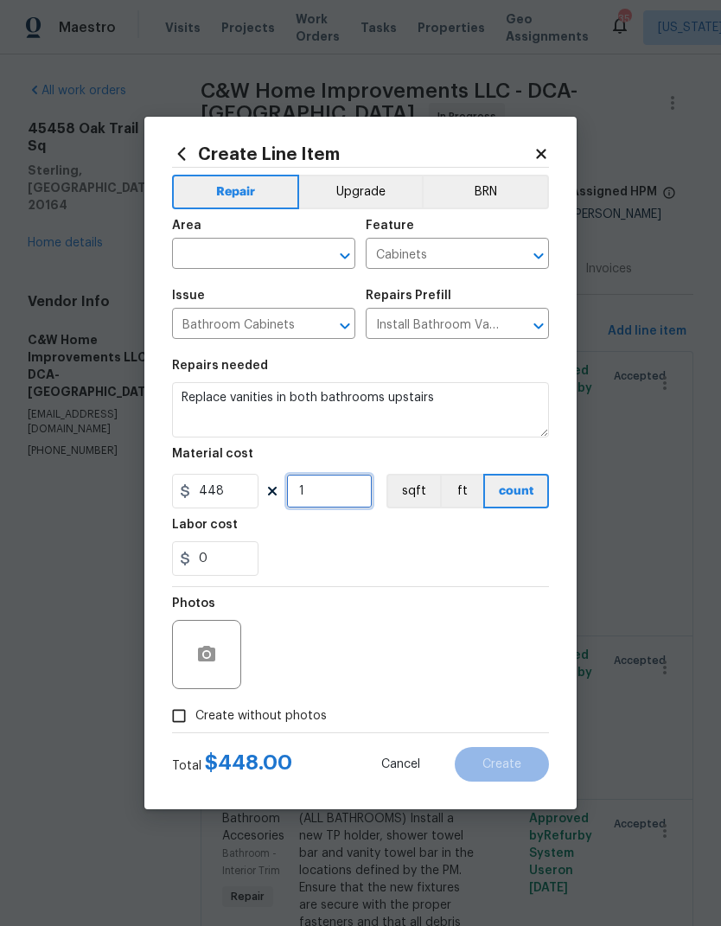
click at [354, 496] on input "1" at bounding box center [329, 491] width 86 height 35
type input "2"
click at [380, 196] on button "Upgrade" at bounding box center [361, 192] width 124 height 35
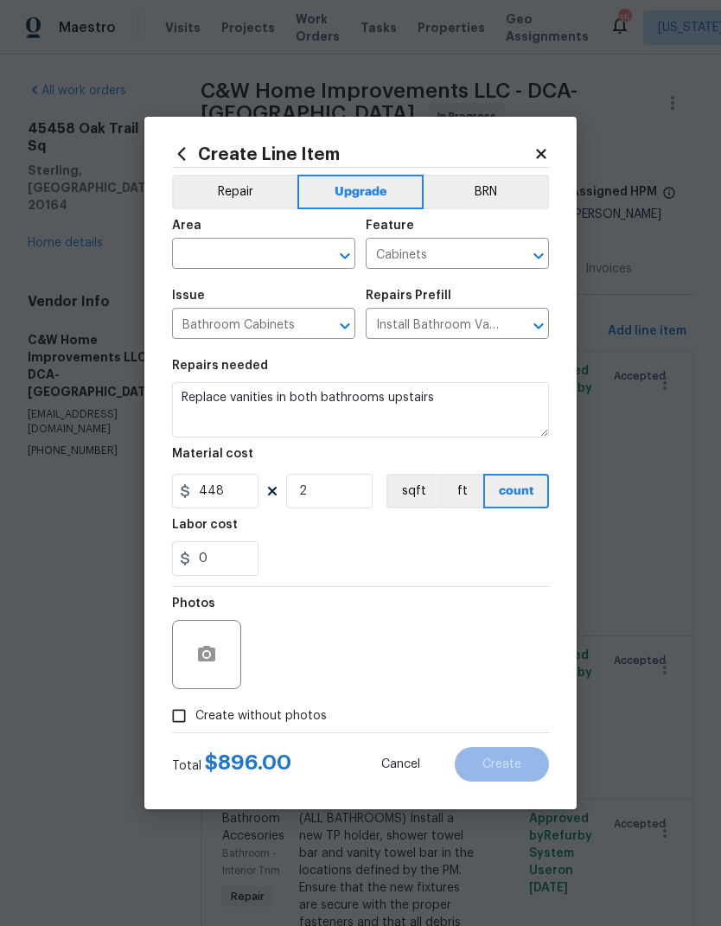
click at [271, 236] on div "Area" at bounding box center [263, 231] width 183 height 22
click at [233, 251] on input "text" at bounding box center [239, 255] width 135 height 27
click at [270, 294] on li "Bathroom" at bounding box center [263, 293] width 183 height 29
type input "Bathroom"
click at [398, 563] on div "0" at bounding box center [360, 558] width 377 height 35
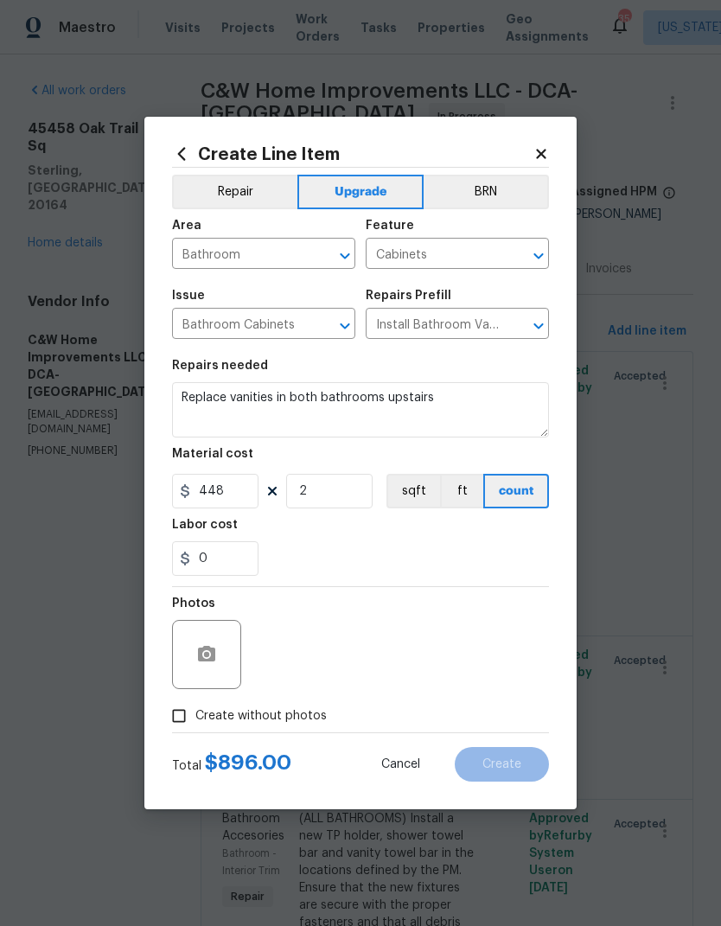
click at [176, 723] on input "Create without photos" at bounding box center [178, 715] width 33 height 33
checkbox input "true"
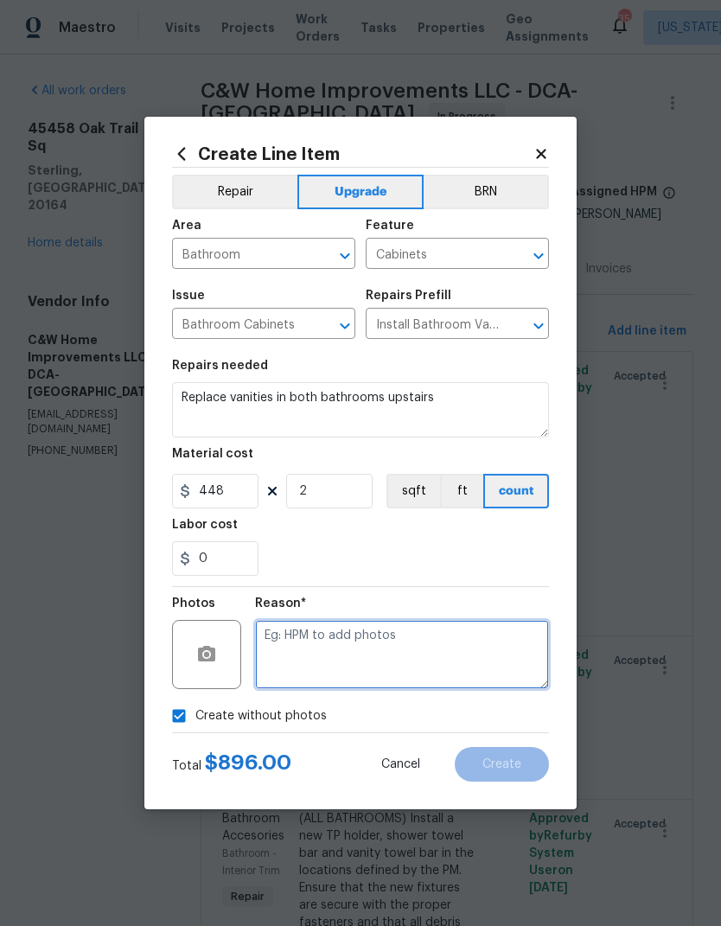
click at [407, 671] on textarea at bounding box center [402, 654] width 294 height 69
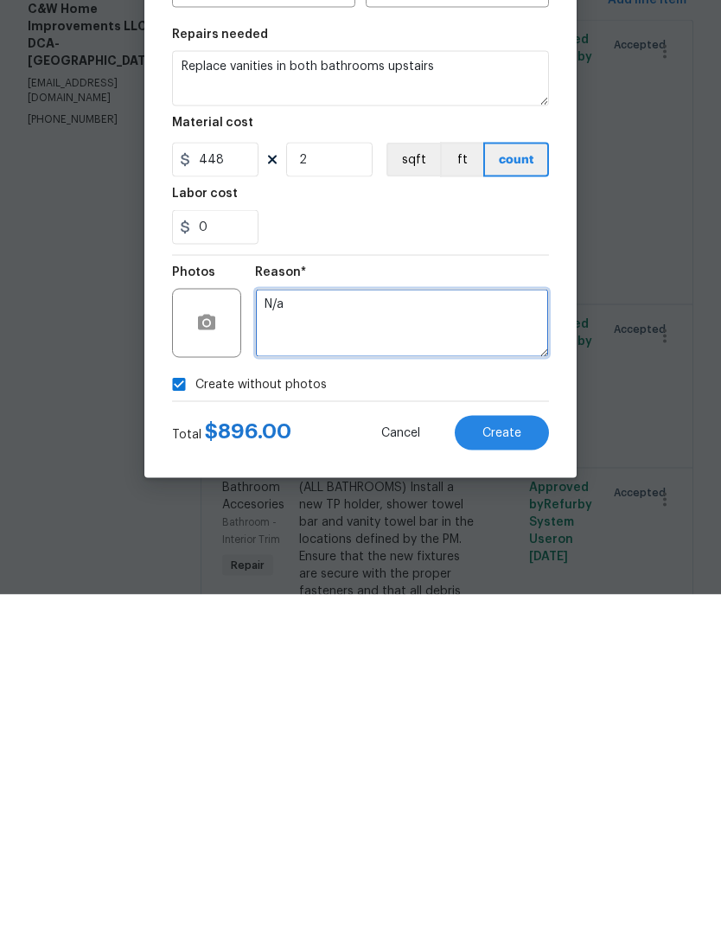
type textarea "N/a"
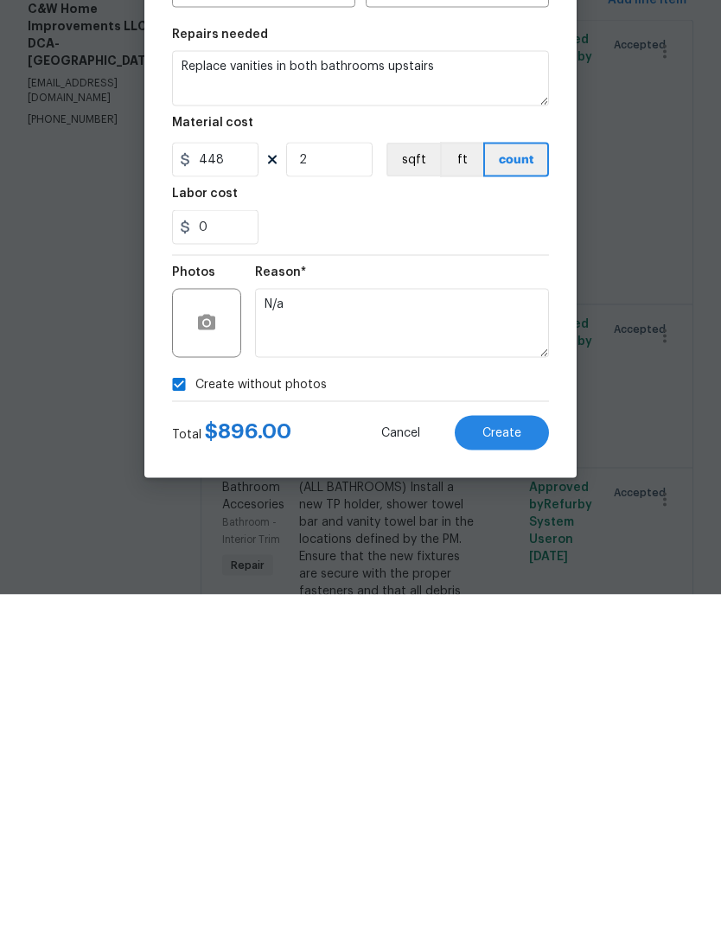
click at [509, 758] on span "Create" at bounding box center [501, 764] width 39 height 13
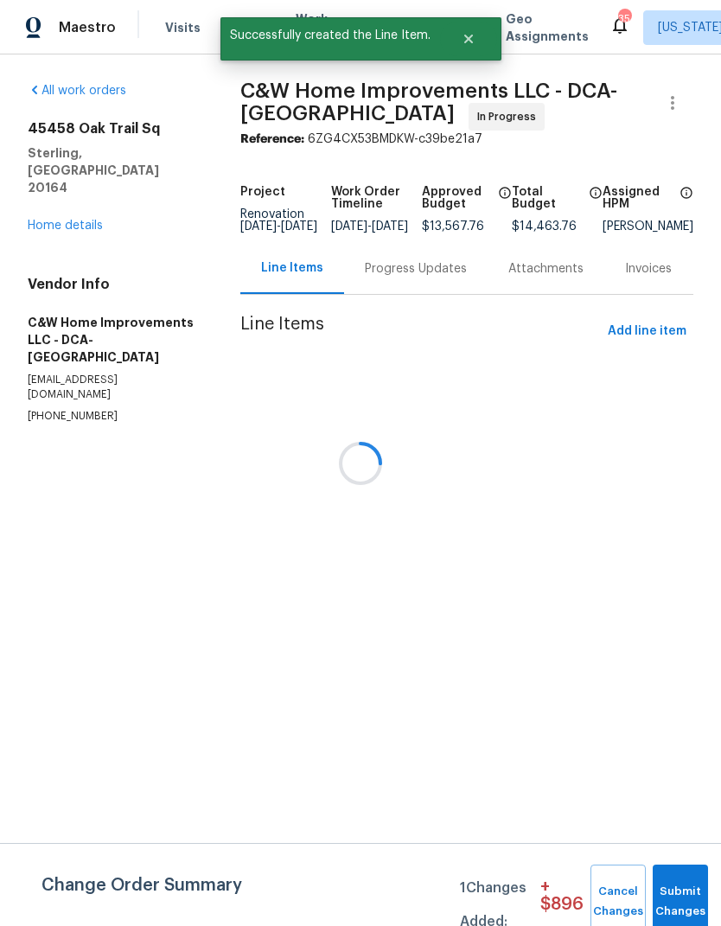
scroll to position [0, 0]
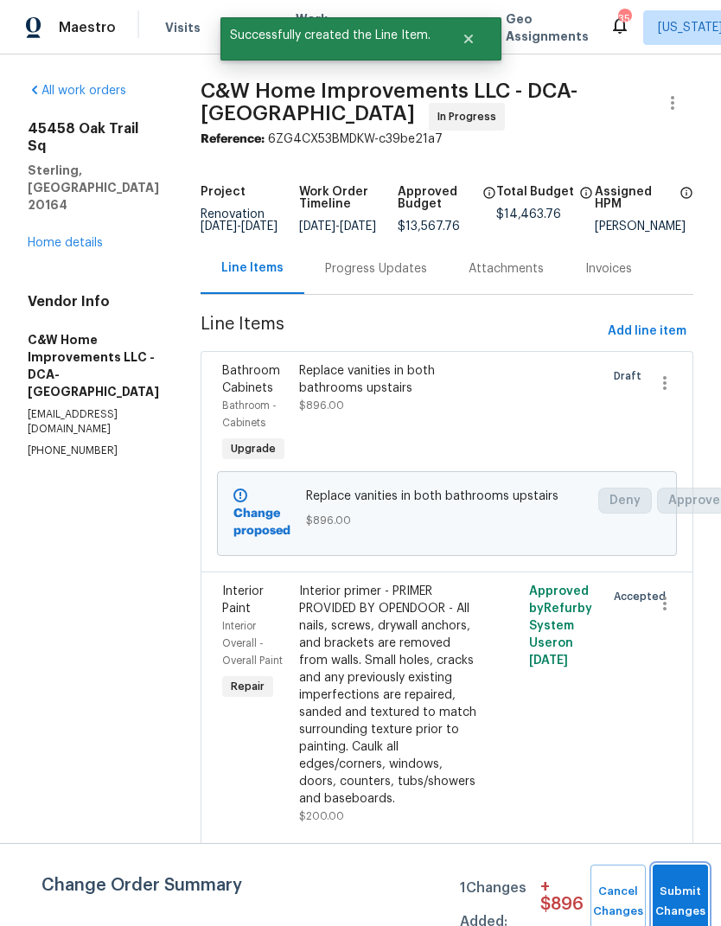
click at [671, 882] on button "Submit Changes" at bounding box center [679, 901] width 55 height 74
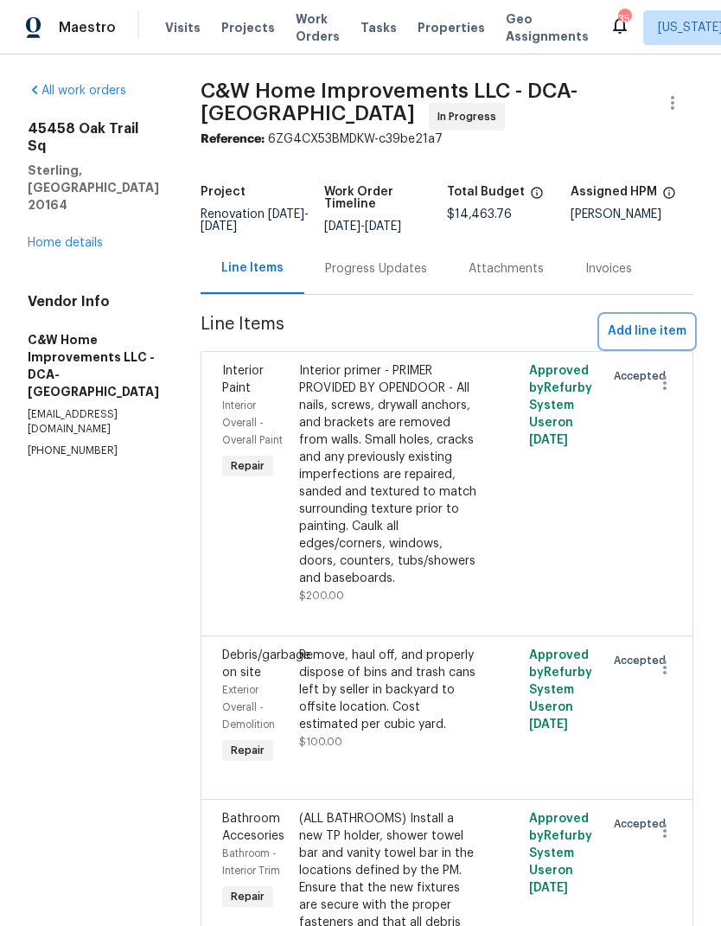
click at [653, 326] on span "Add line item" at bounding box center [647, 332] width 79 height 22
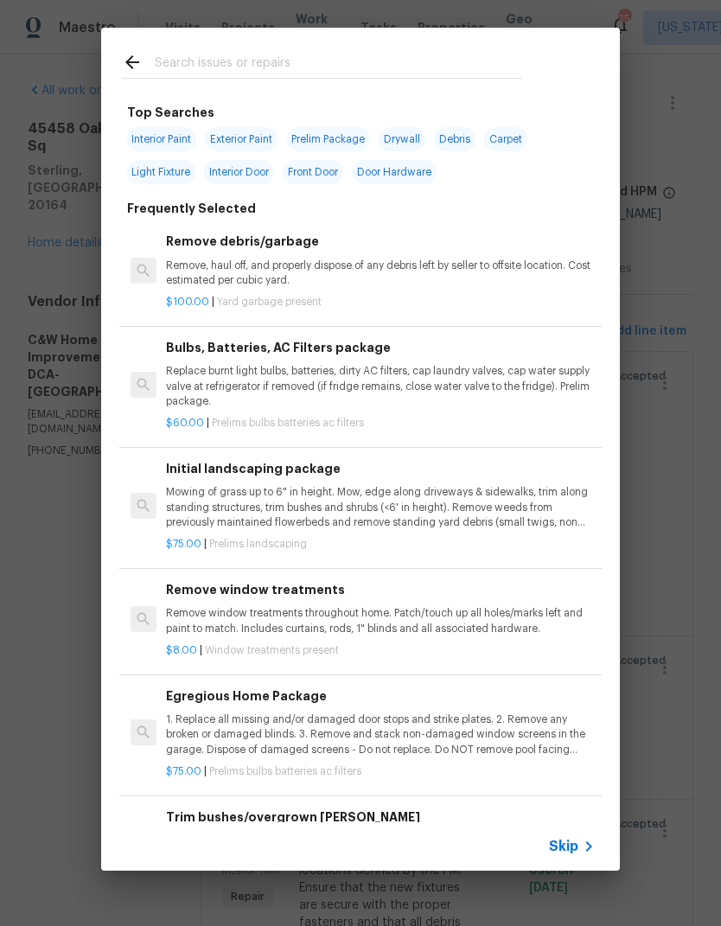
click at [245, 54] on input "text" at bounding box center [338, 65] width 366 height 26
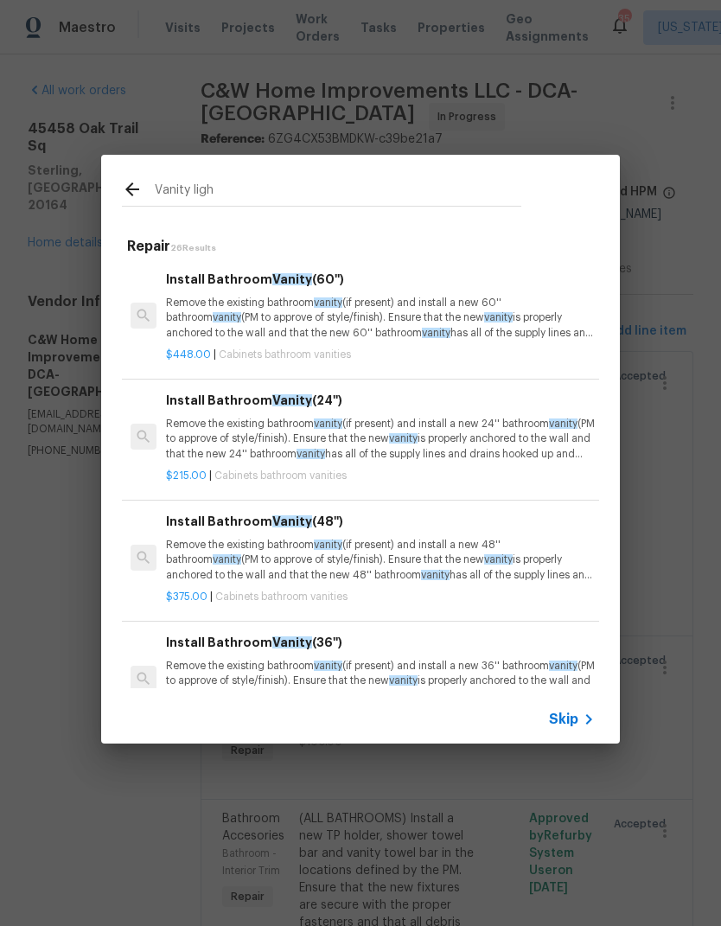
type input "Vanity light"
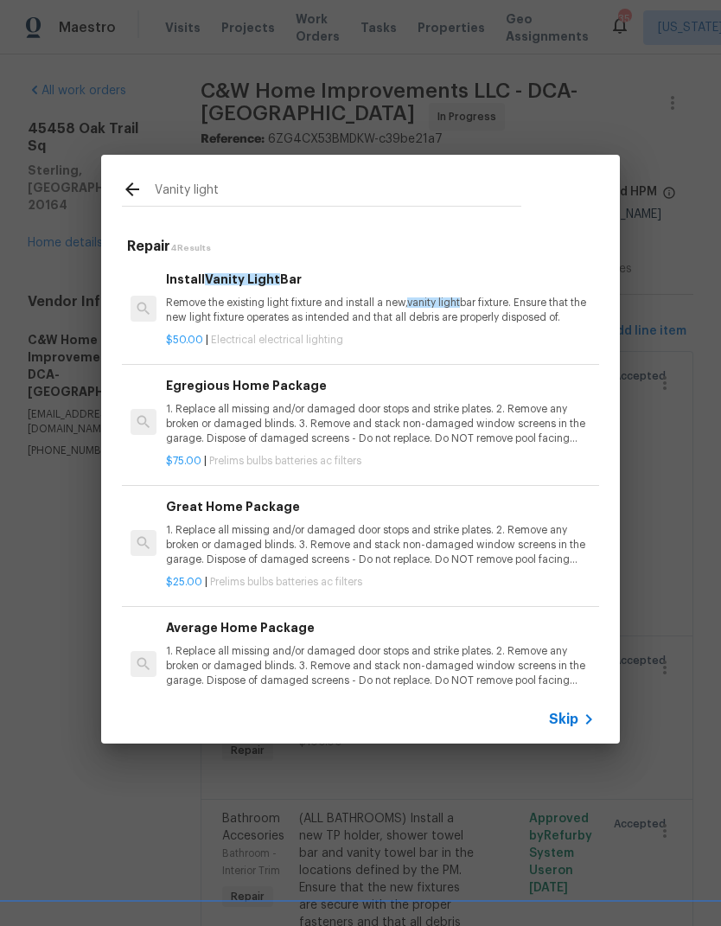
click at [281, 297] on p "Remove the existing light fixture and install a new, vanity light bar fixture. …" at bounding box center [380, 310] width 429 height 29
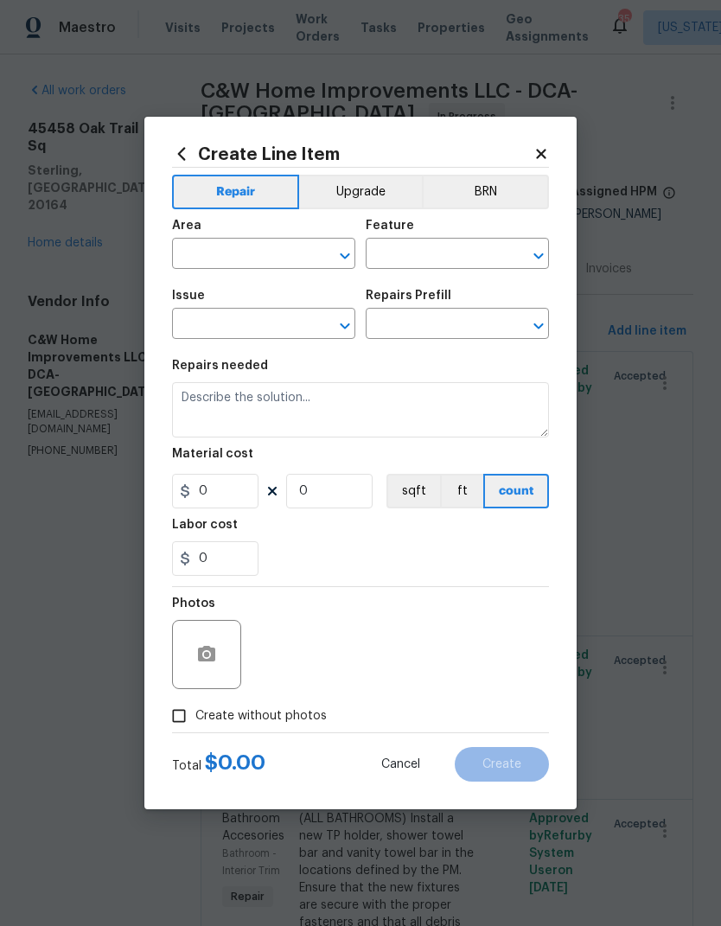
type input "Electrical Lighting"
type textarea "Remove the existing light fixture and install a new, vanity light bar fixture. …"
type input "1"
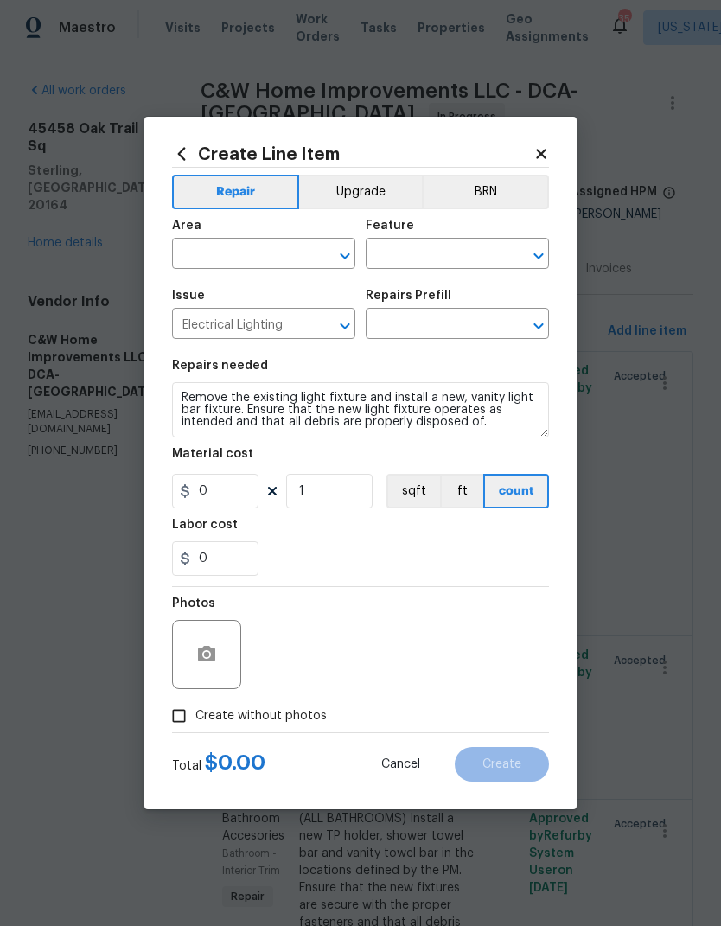
type input "Install Vanity Light Bar $50.00"
click at [281, 296] on span "Issue Electrical Lighting ​" at bounding box center [263, 314] width 183 height 70
click at [229, 496] on input "50" at bounding box center [215, 491] width 86 height 35
type input "75"
click at [362, 496] on input "1" at bounding box center [329, 491] width 86 height 35
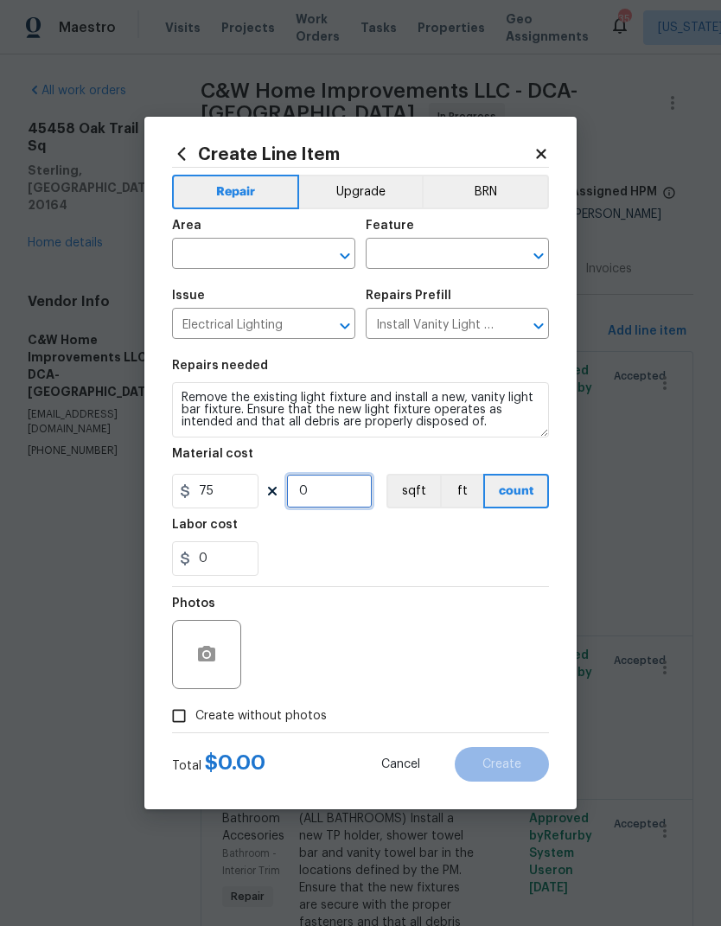
type input "3"
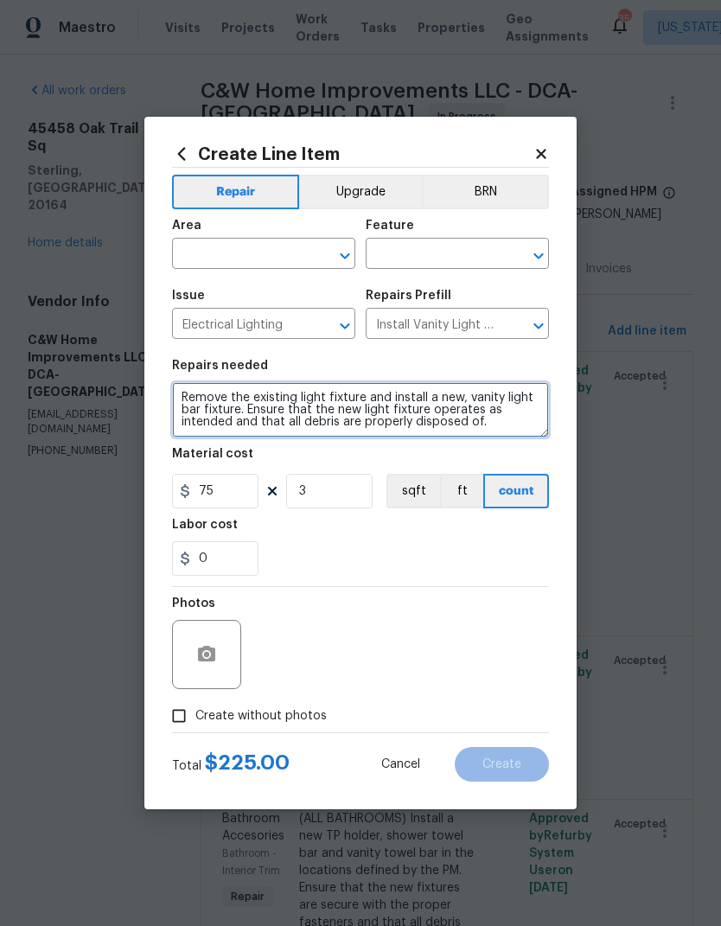
click at [379, 413] on textarea "Remove the existing light fixture and install a new, vanity light bar fixture. …" at bounding box center [360, 409] width 377 height 55
click at [379, 412] on textarea "Remove the existing light fixture and install a new, vanity light bar fixture. …" at bounding box center [360, 409] width 377 height 55
click at [374, 414] on textarea "Remove the existing light fixture and install a new, vanity light bar fixture. …" at bounding box center [360, 409] width 377 height 55
click at [373, 413] on textarea "Remove the existing light fixture and install a new, vanity light bar fixture. …" at bounding box center [360, 409] width 377 height 55
click at [404, 404] on textarea "Remove the existing light fixture and install a new, vanity light bar fixture. …" at bounding box center [360, 409] width 377 height 55
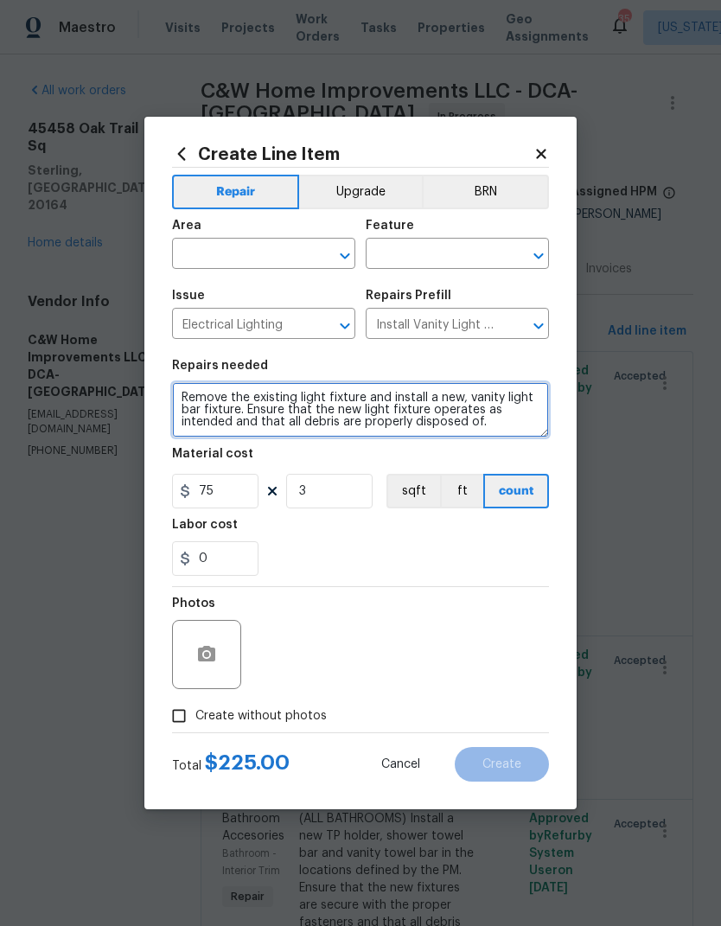
click at [404, 404] on textarea "Remove the existing light fixture and install a new, vanity light bar fixture. …" at bounding box center [360, 409] width 377 height 55
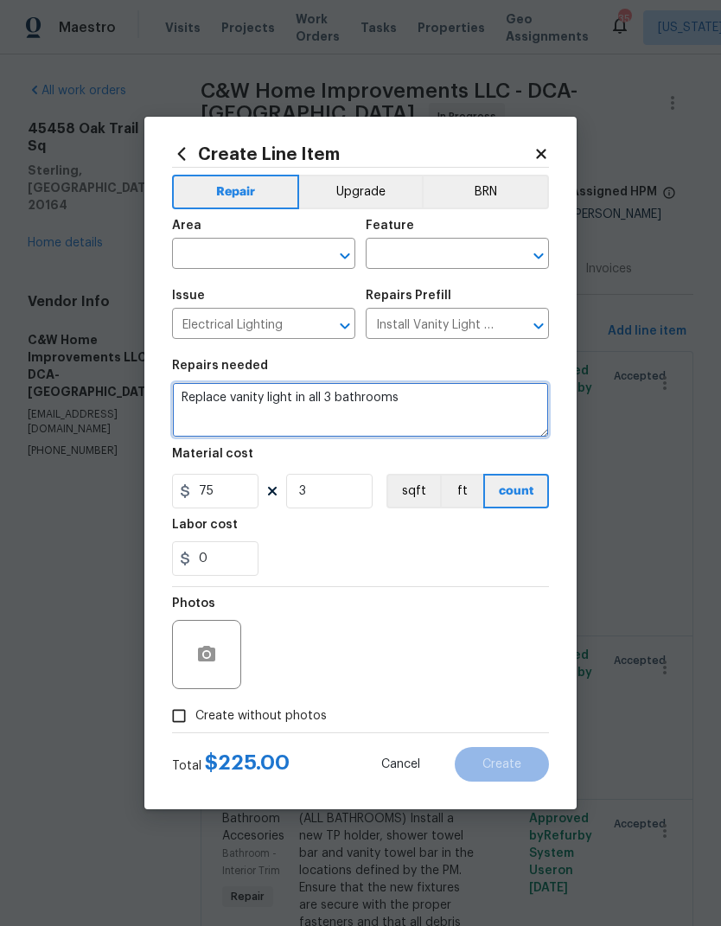
type textarea "Replace vanity light in all 3 bathrooms"
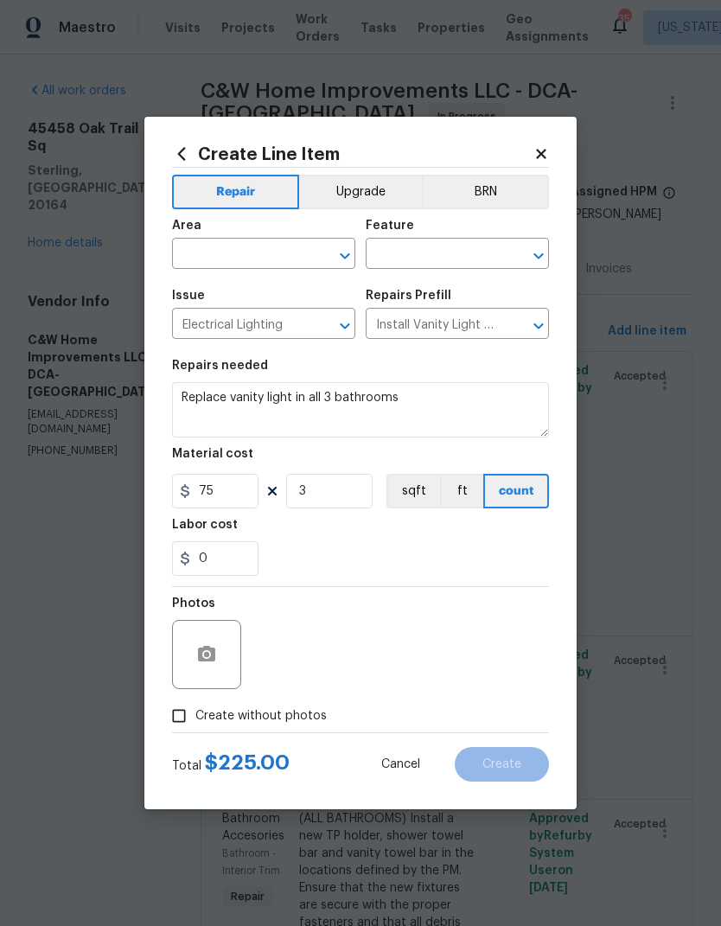
click at [229, 242] on input "text" at bounding box center [239, 255] width 135 height 27
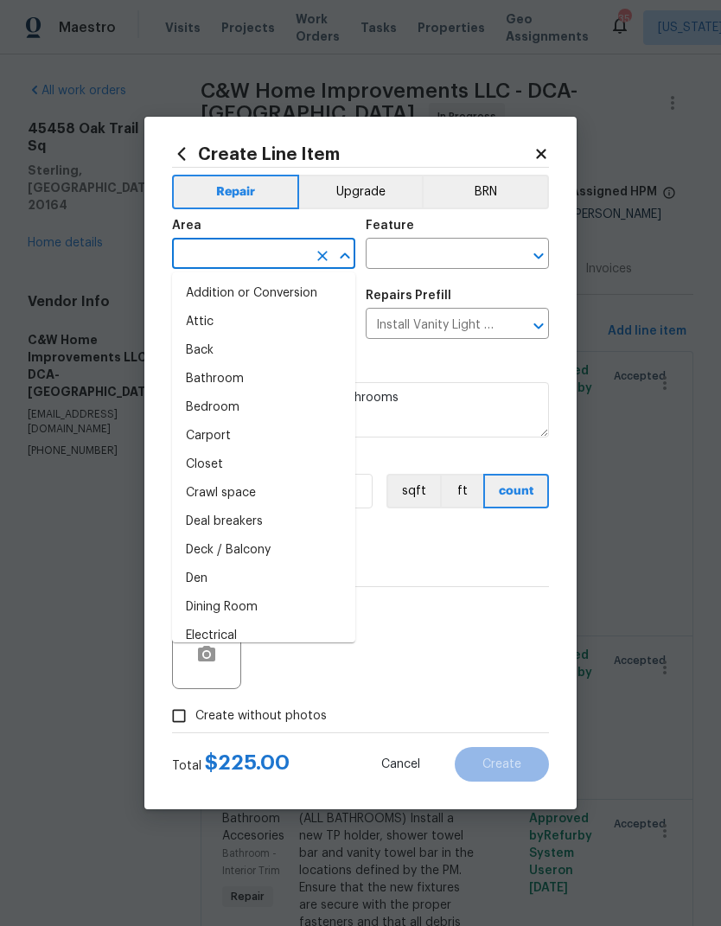
click at [235, 259] on input "text" at bounding box center [239, 255] width 135 height 27
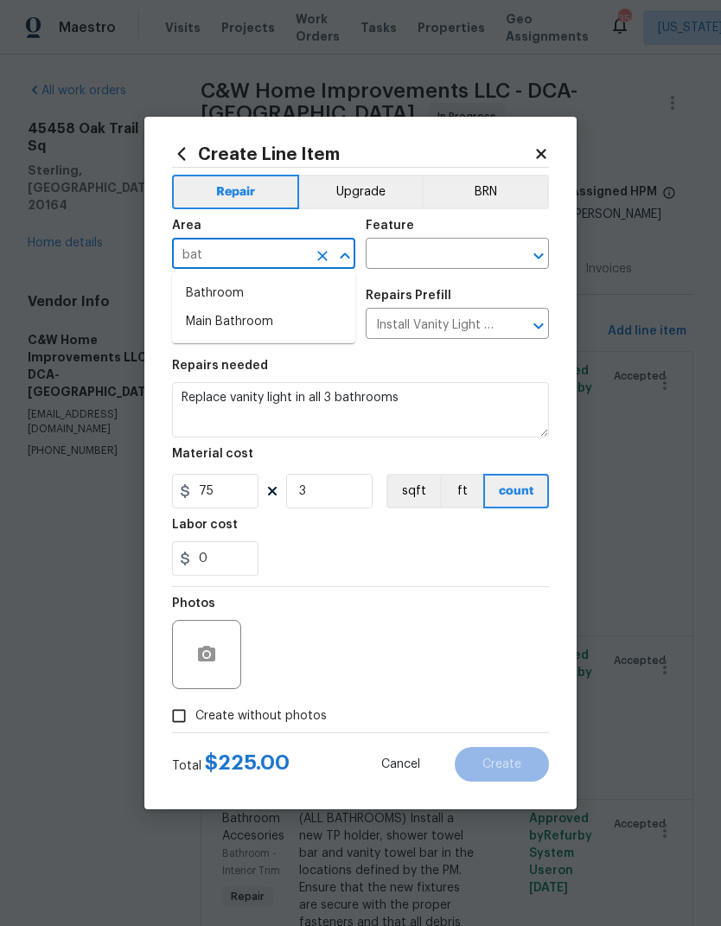
click at [251, 292] on li "Bathroom" at bounding box center [263, 293] width 183 height 29
type input "Bathroom"
click at [446, 254] on input "text" at bounding box center [433, 255] width 135 height 27
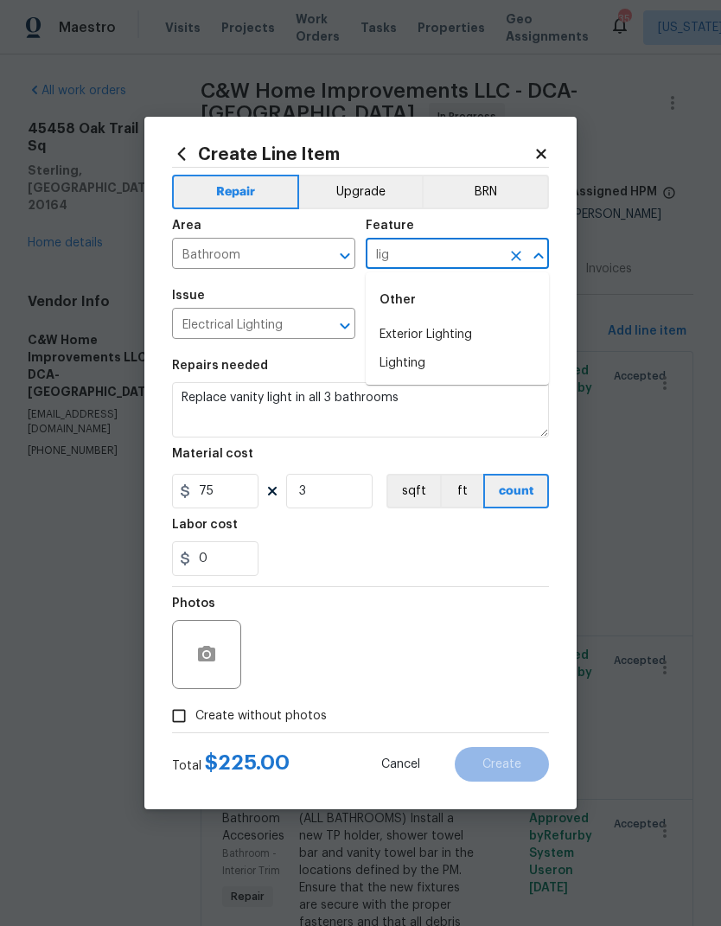
click at [451, 368] on li "Lighting" at bounding box center [457, 363] width 183 height 29
type input "Lighting"
click at [358, 543] on div "0" at bounding box center [360, 558] width 377 height 35
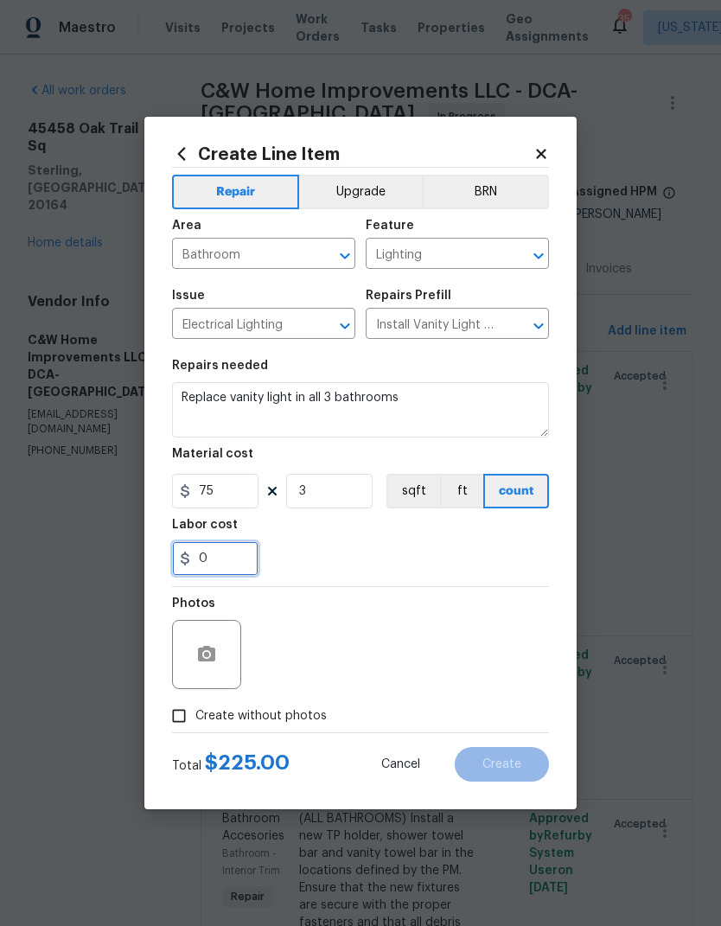
click at [236, 560] on input "0" at bounding box center [215, 558] width 86 height 35
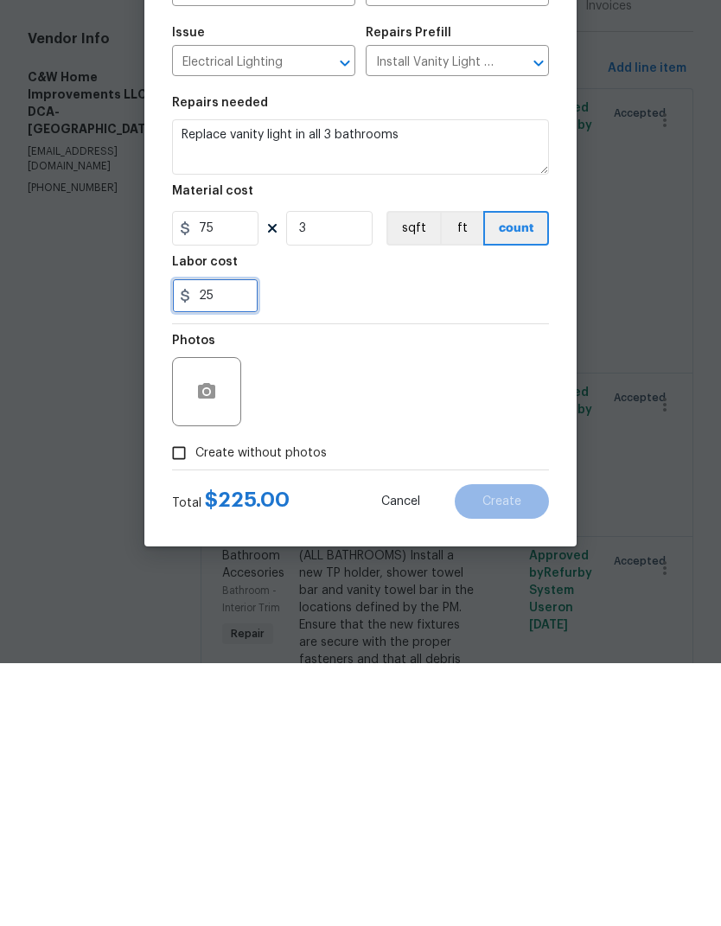
type input "25"
click at [407, 587] on div "Photos" at bounding box center [360, 643] width 377 height 112
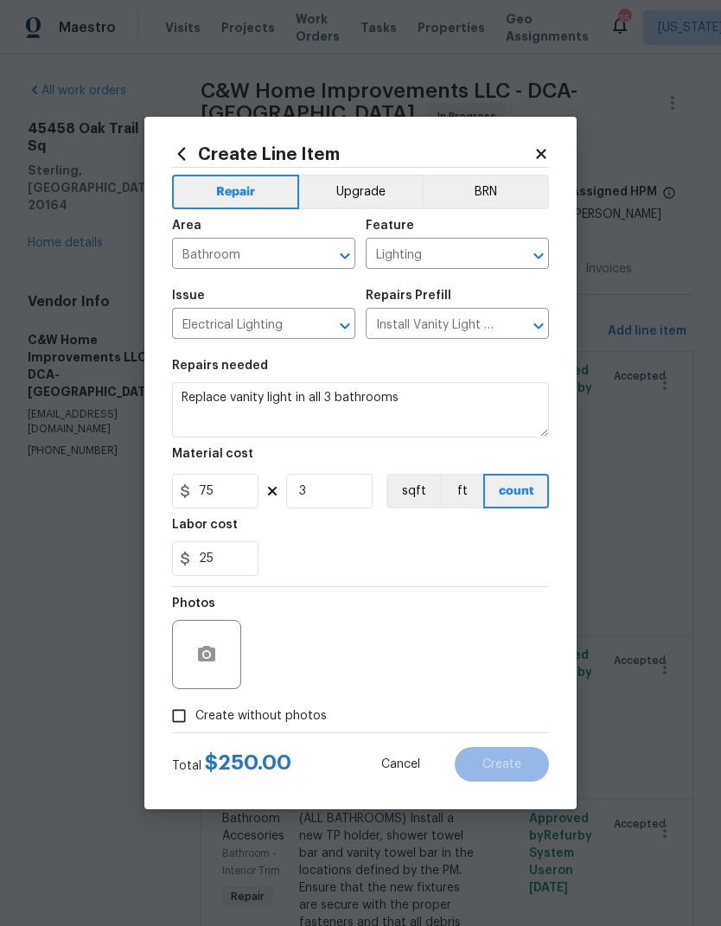
click at [188, 719] on input "Create without photos" at bounding box center [178, 715] width 33 height 33
checkbox input "true"
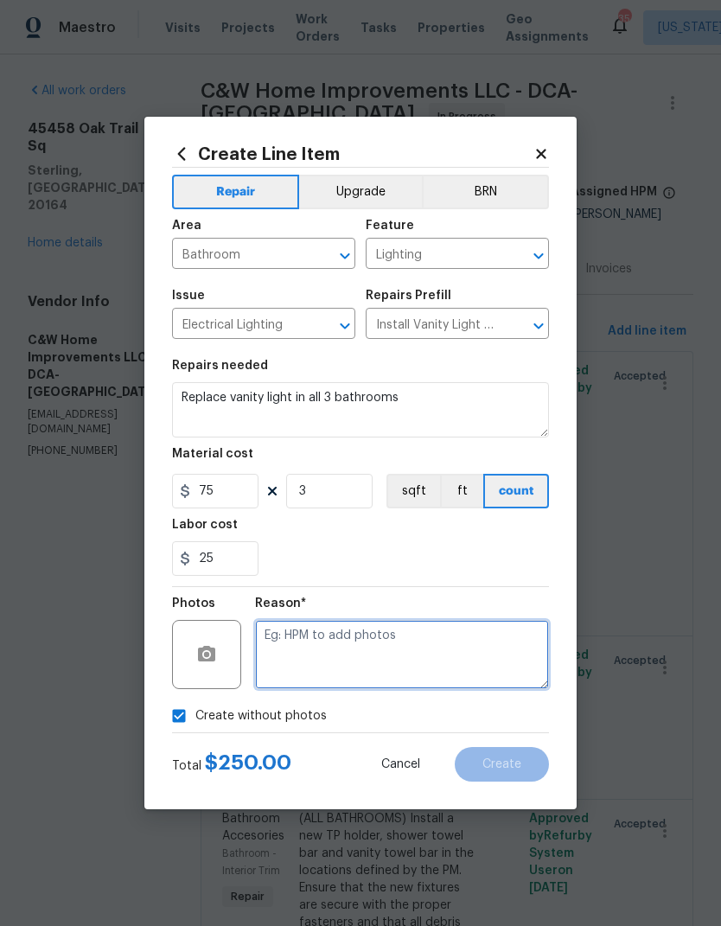
click at [401, 644] on textarea at bounding box center [402, 654] width 294 height 69
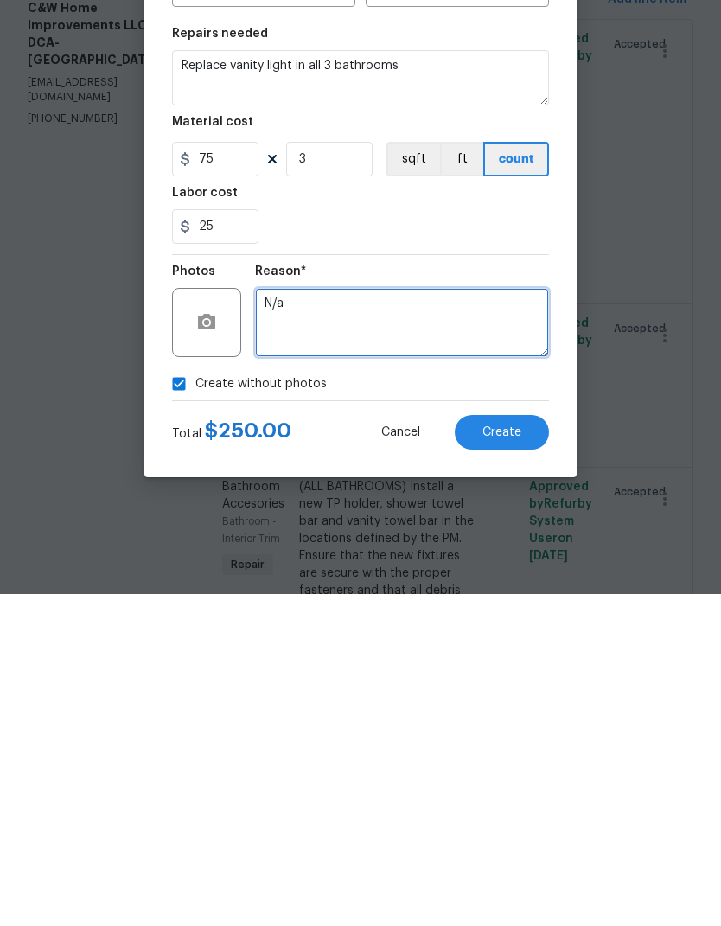
type textarea "N/a"
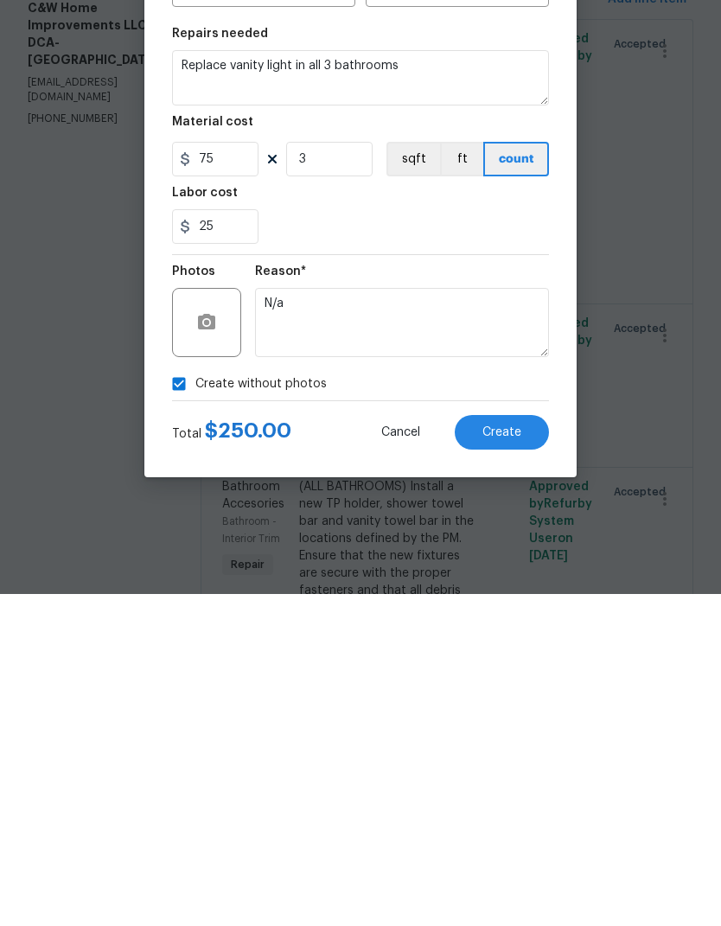
click at [520, 758] on span "Create" at bounding box center [501, 764] width 39 height 13
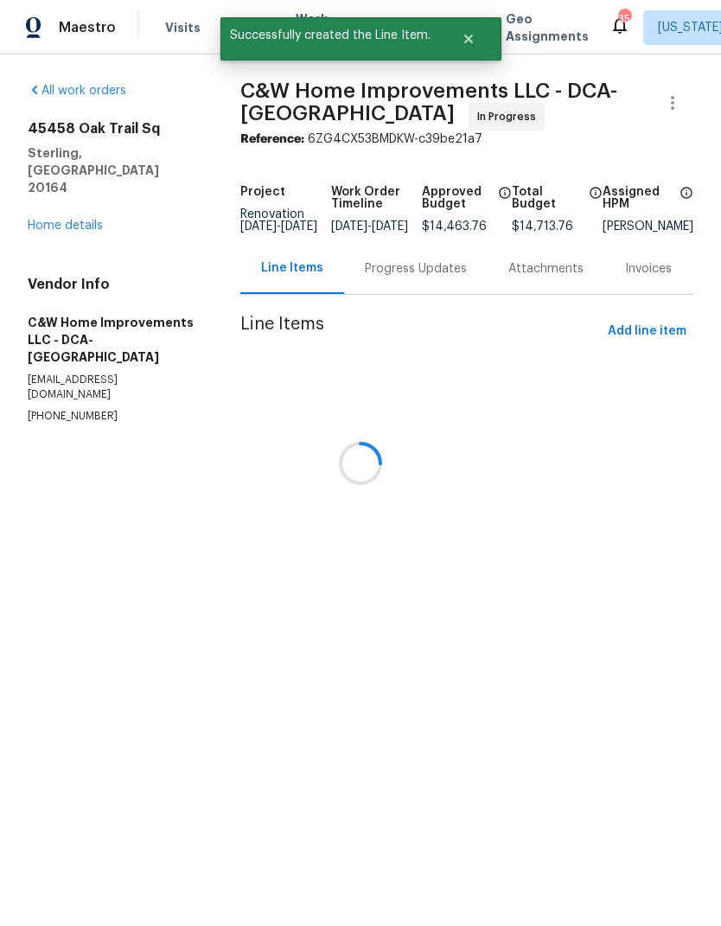
scroll to position [0, 0]
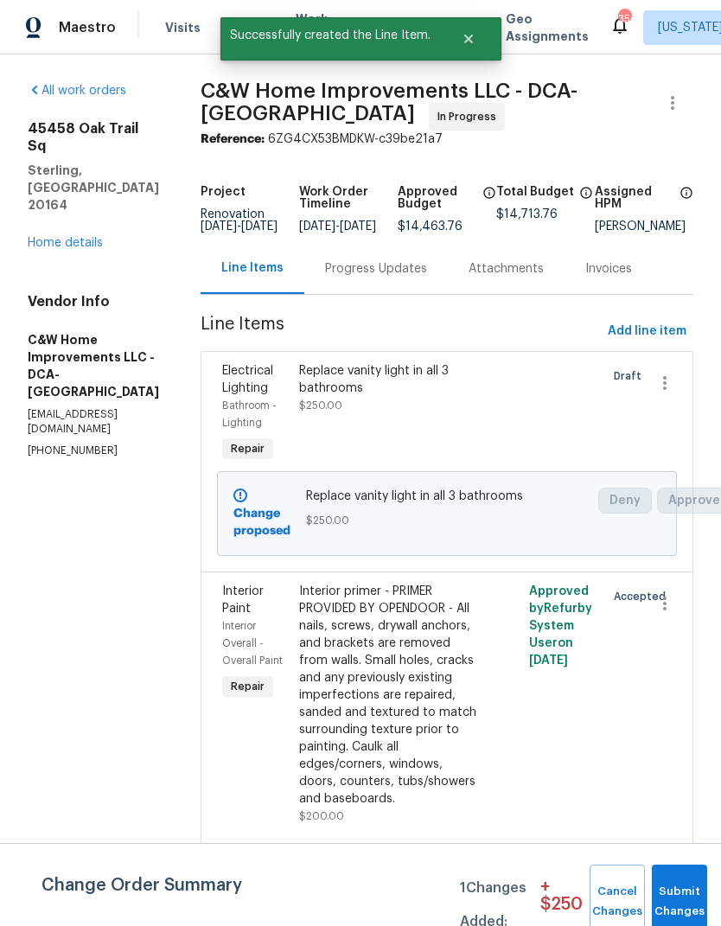
click at [675, 856] on div "Change Order Summary 1 Changes Added: + $ 250 Cancel Changes Submit Changes" at bounding box center [360, 884] width 721 height 83
click at [690, 880] on button "Submit Changes" at bounding box center [679, 901] width 55 height 74
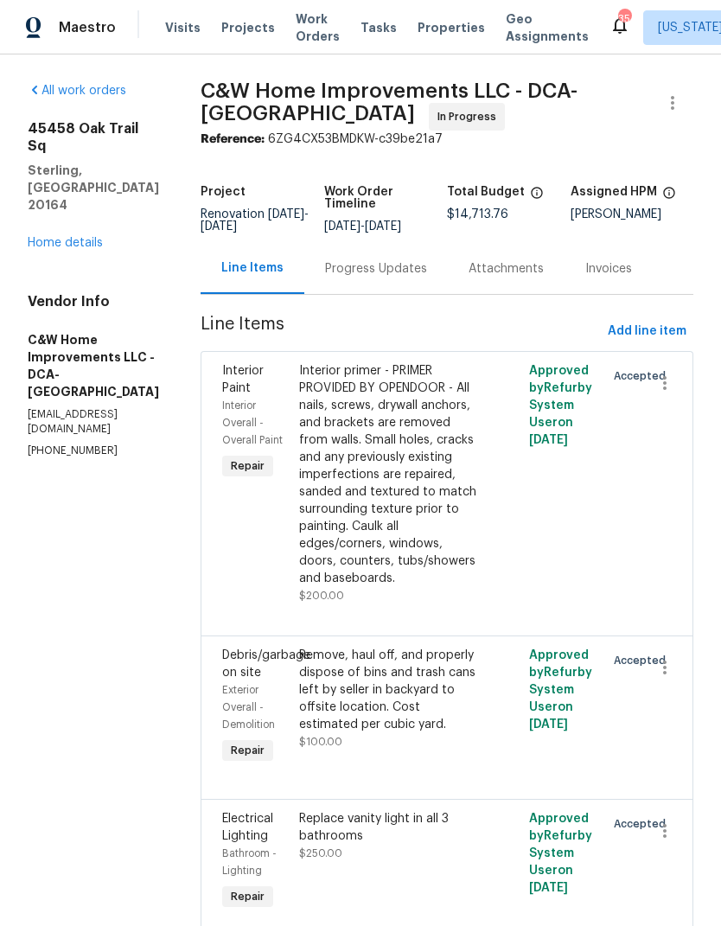
click at [664, 323] on span "Add line item" at bounding box center [647, 332] width 79 height 22
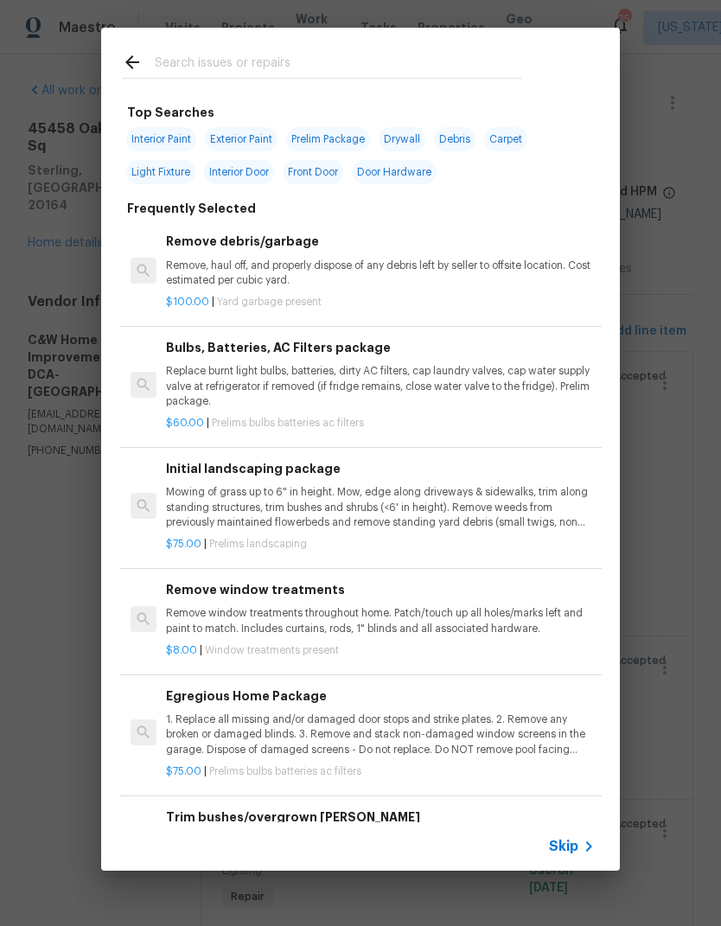
click at [271, 76] on input "text" at bounding box center [338, 65] width 366 height 26
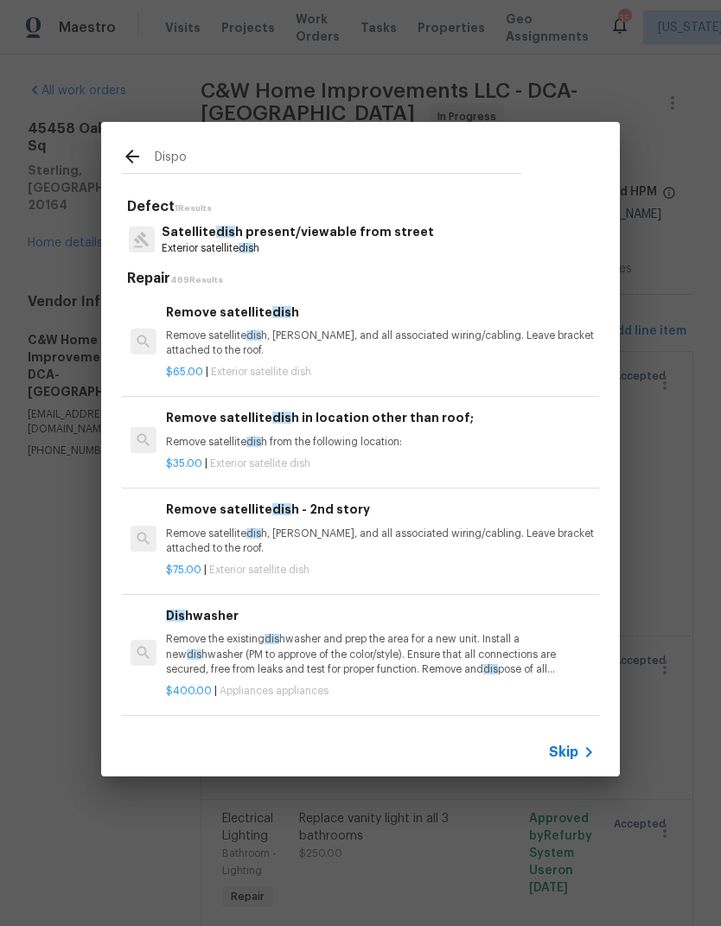
type input "Dispos"
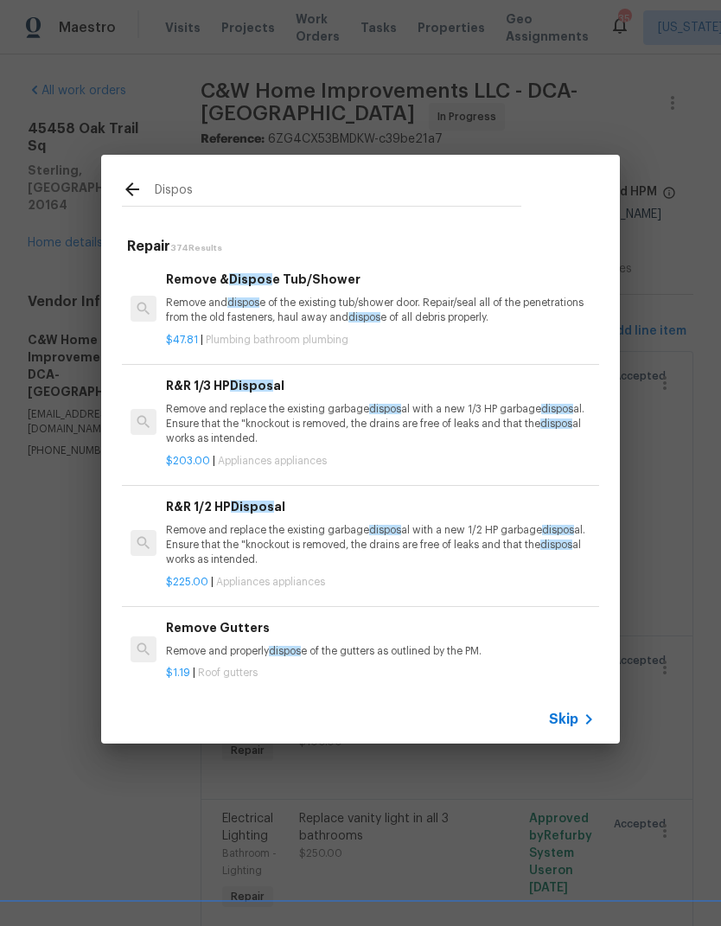
click at [274, 532] on p "Remove and replace the existing garbage dispos al with a new 1/2 HP garbage dis…" at bounding box center [380, 545] width 429 height 44
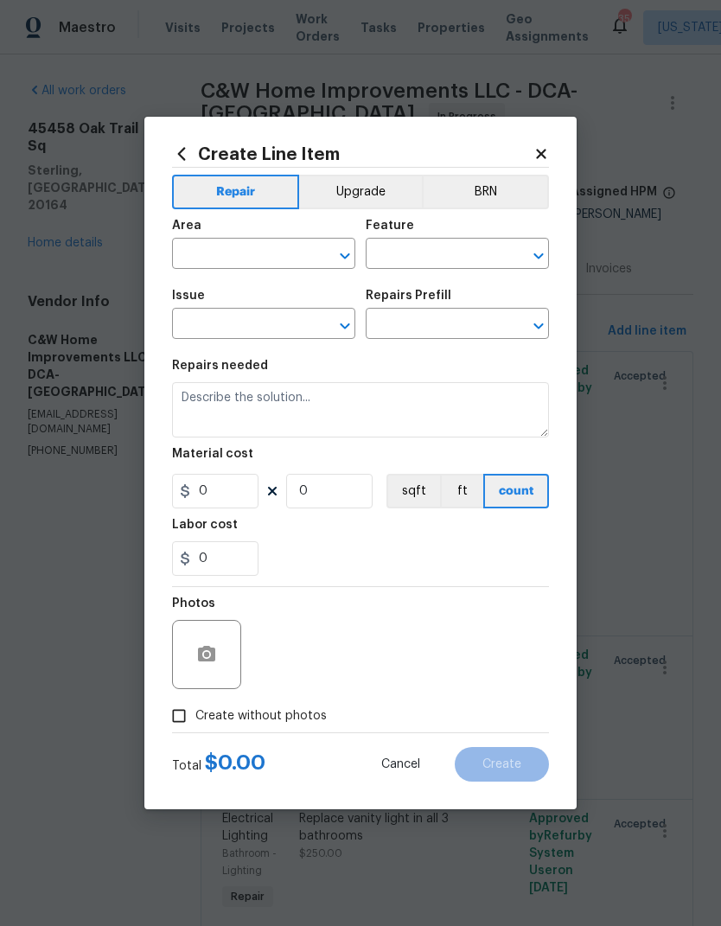
type input "Appliances"
type input "R&R 1/2 HP Disposal $225.00"
type textarea "Remove and replace the existing garbage disposal with a new 1/2 HP garbage disp…"
type input "225"
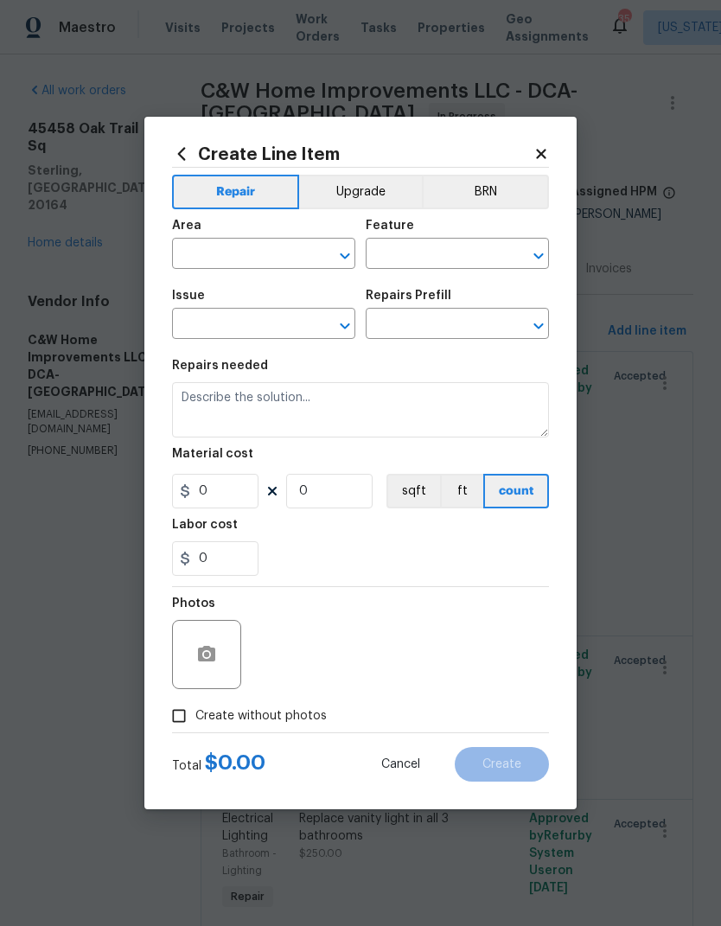
type input "1"
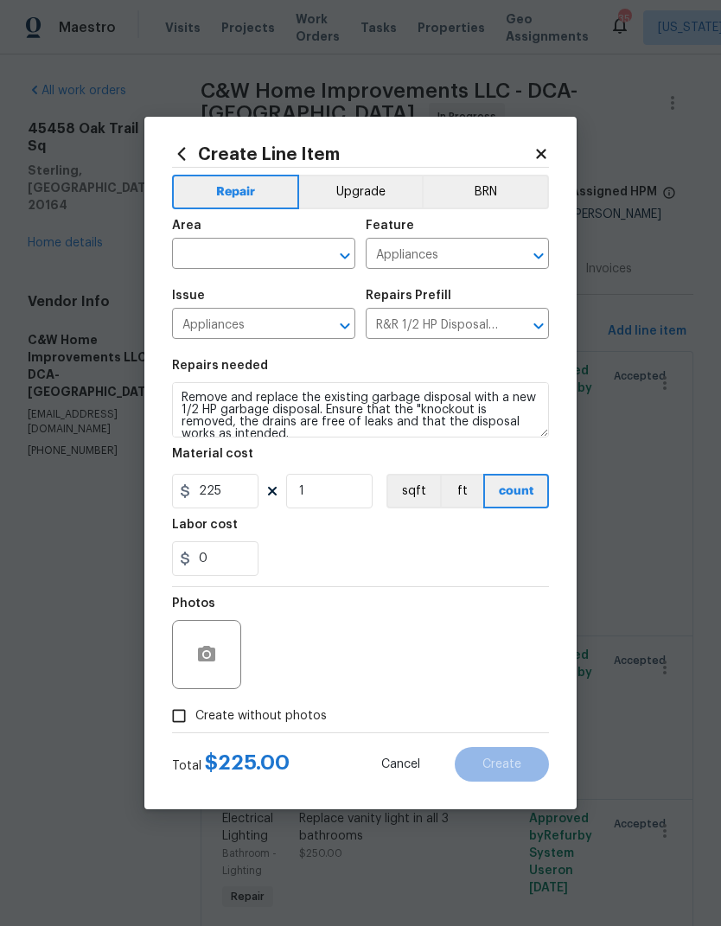
click at [256, 243] on input "text" at bounding box center [239, 255] width 135 height 27
click at [264, 288] on li "Kitchen" at bounding box center [263, 293] width 183 height 29
type input "Kitchen"
click at [341, 550] on div "0" at bounding box center [360, 558] width 377 height 35
click at [379, 181] on button "Upgrade" at bounding box center [361, 192] width 124 height 35
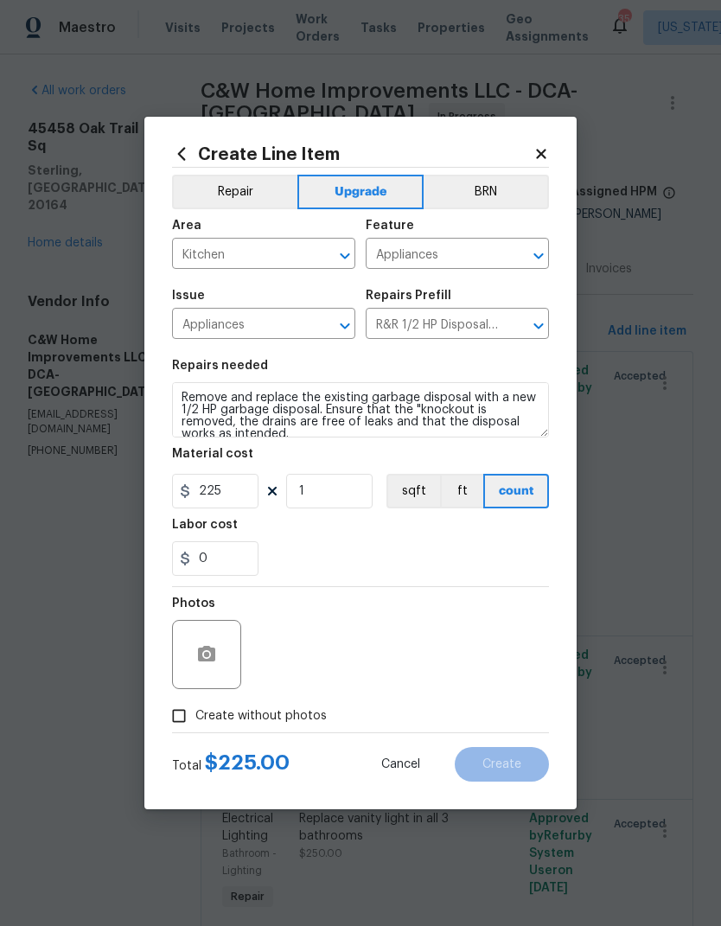
click at [189, 724] on input "Create without photos" at bounding box center [178, 715] width 33 height 33
checkbox input "true"
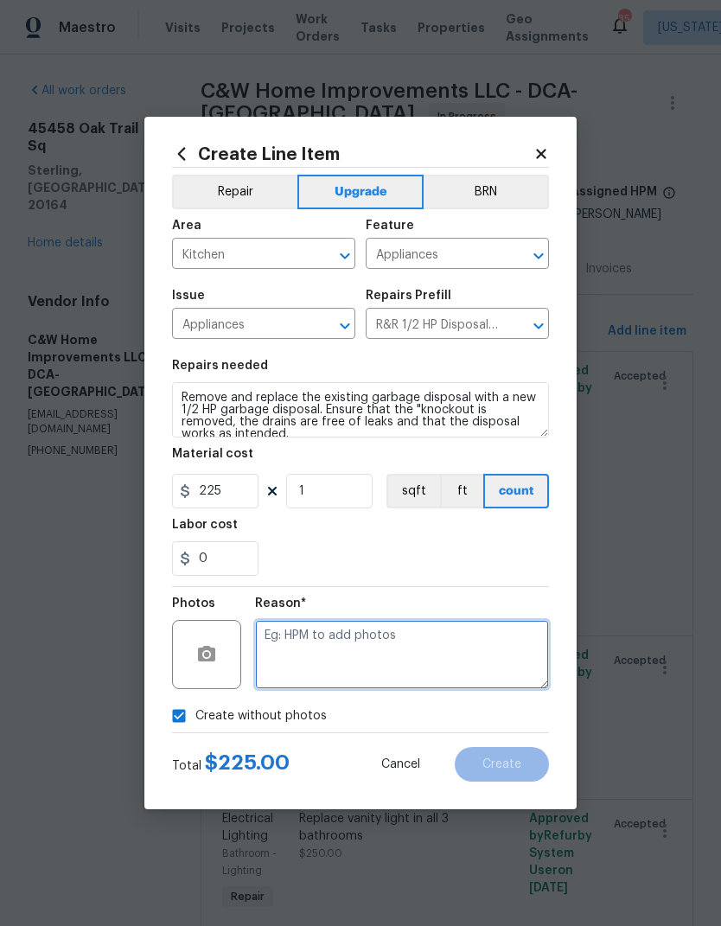
click at [420, 653] on textarea at bounding box center [402, 654] width 294 height 69
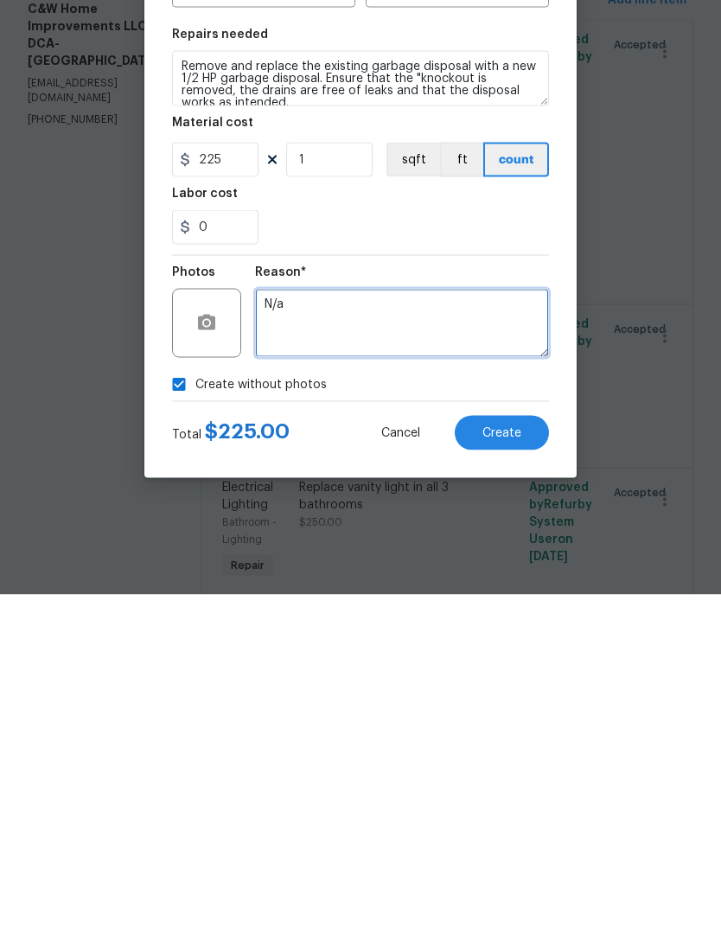
type textarea "N/a"
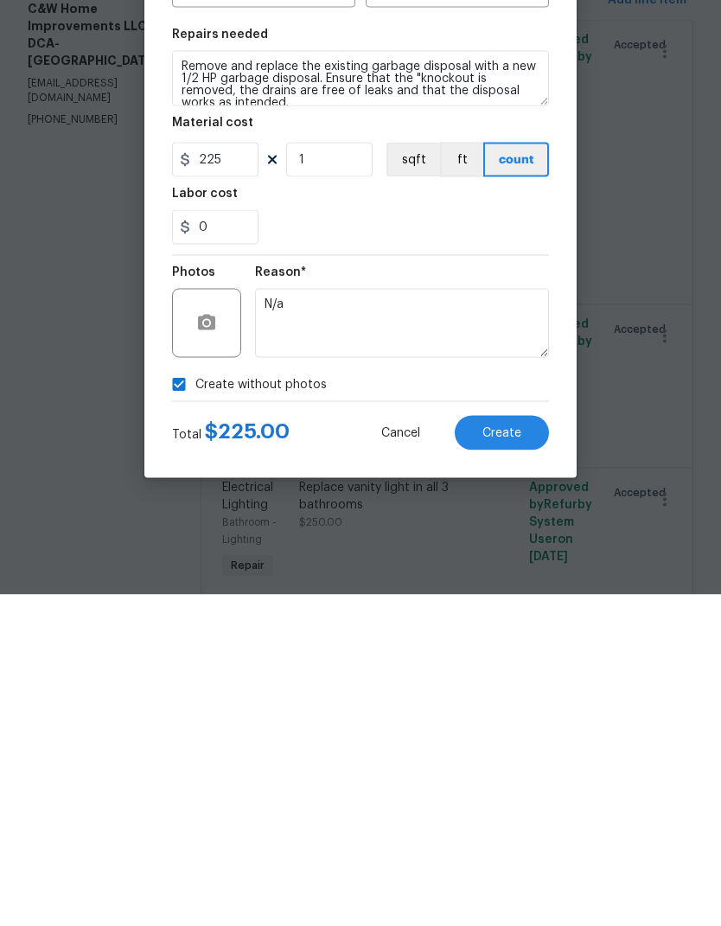
click at [506, 758] on span "Create" at bounding box center [501, 764] width 39 height 13
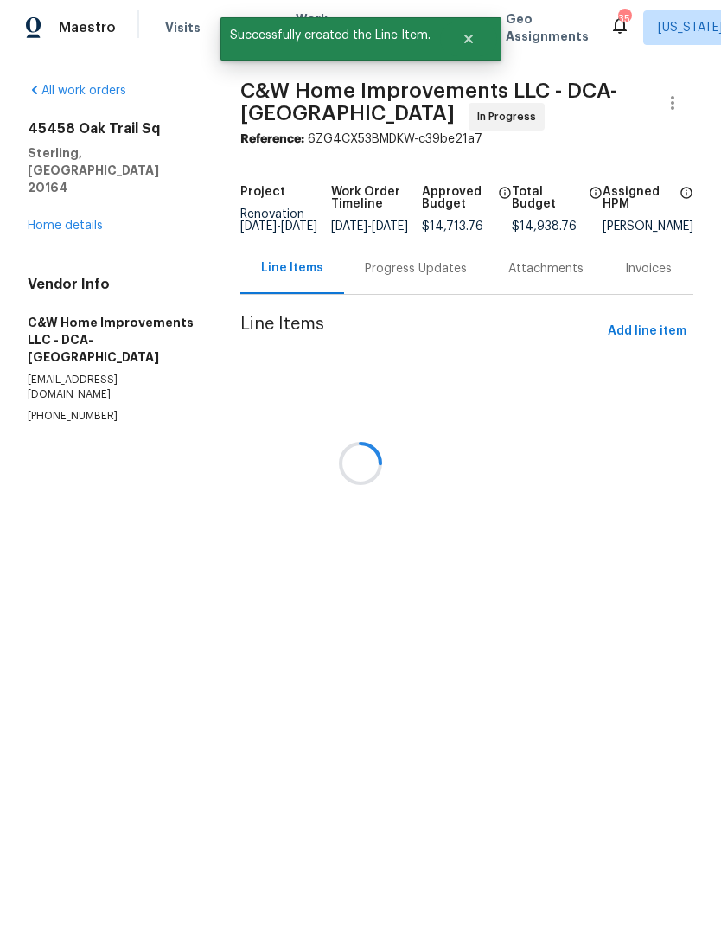
scroll to position [0, 0]
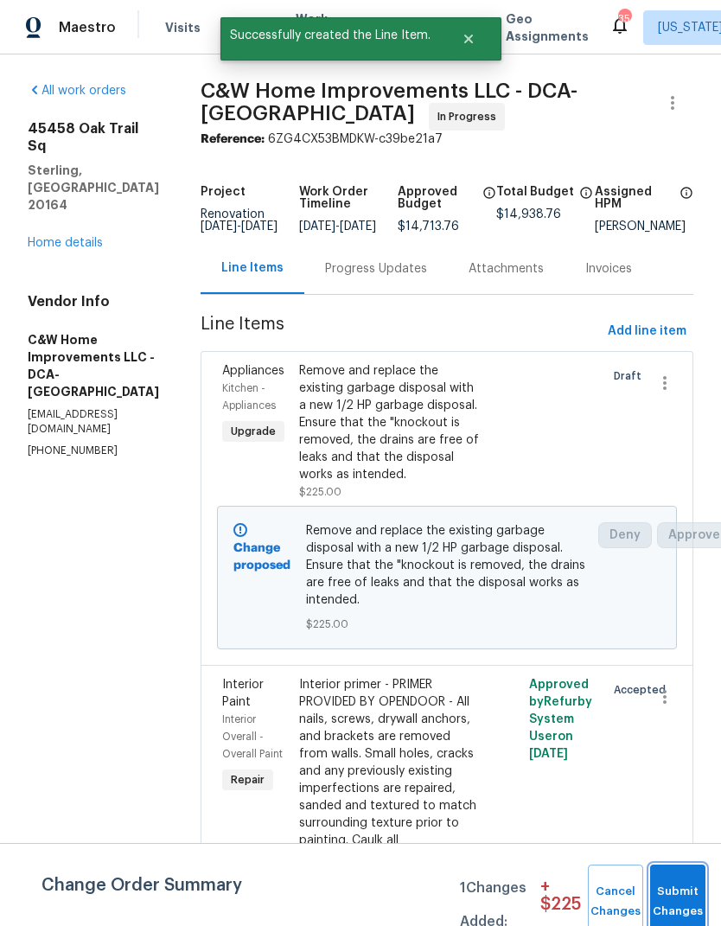
click at [681, 884] on button "Submit Changes" at bounding box center [677, 901] width 55 height 74
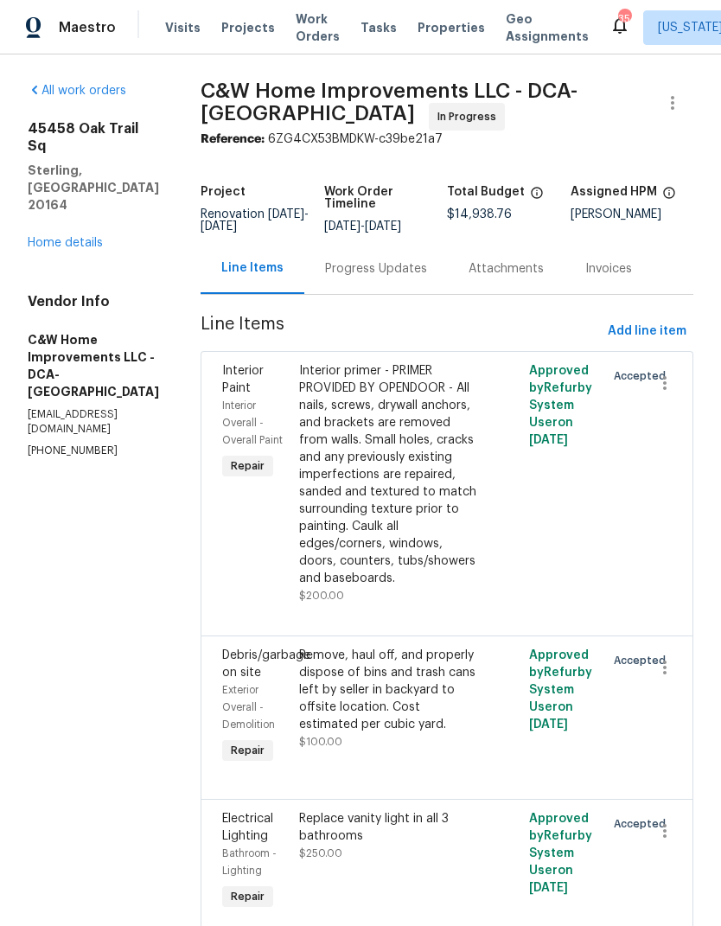
click at [84, 237] on link "Home details" at bounding box center [65, 243] width 75 height 12
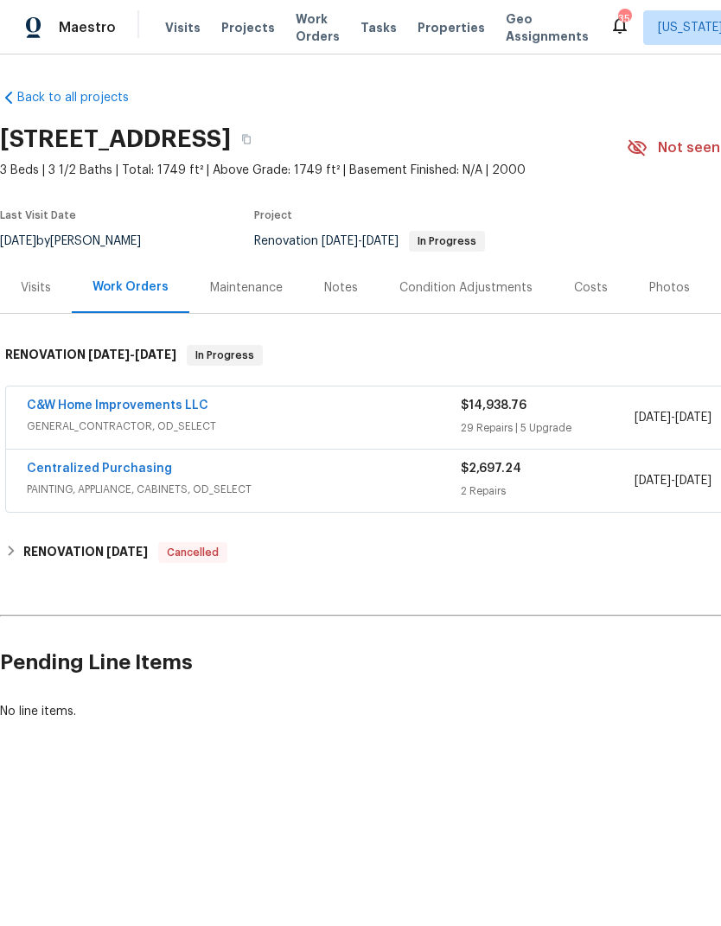
click at [331, 279] on div "Notes" at bounding box center [341, 287] width 34 height 17
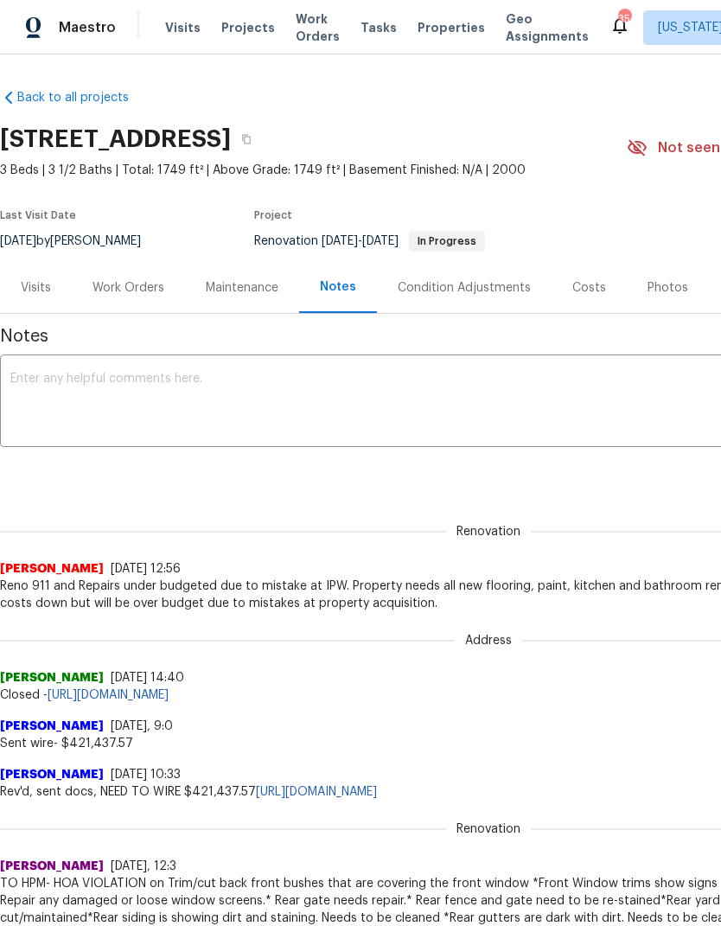
click at [572, 285] on div "Costs" at bounding box center [589, 287] width 34 height 17
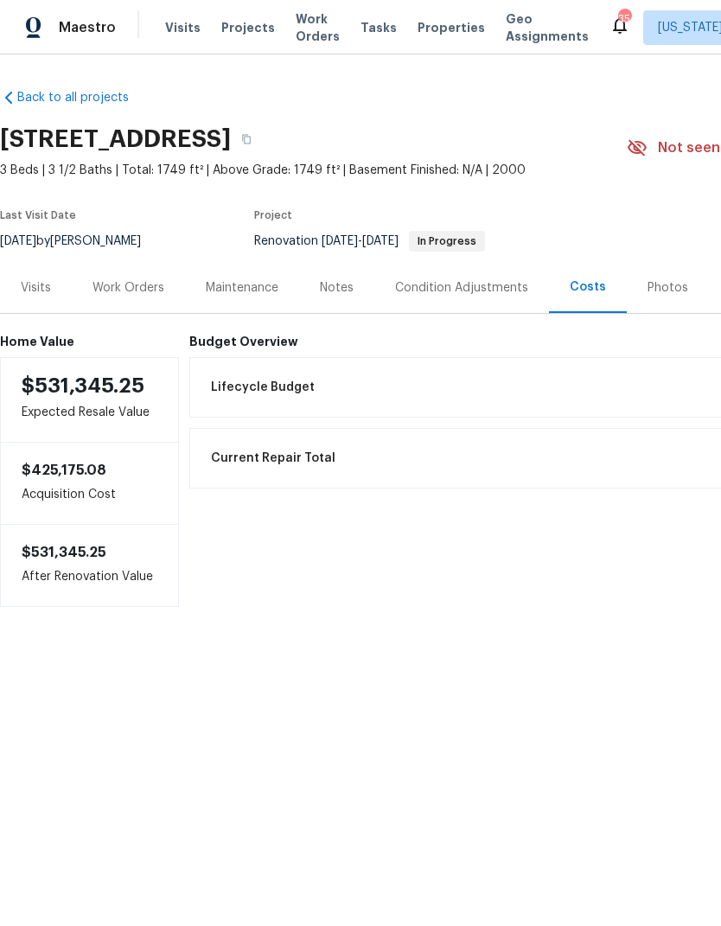
click at [134, 289] on div "Work Orders" at bounding box center [128, 287] width 72 height 17
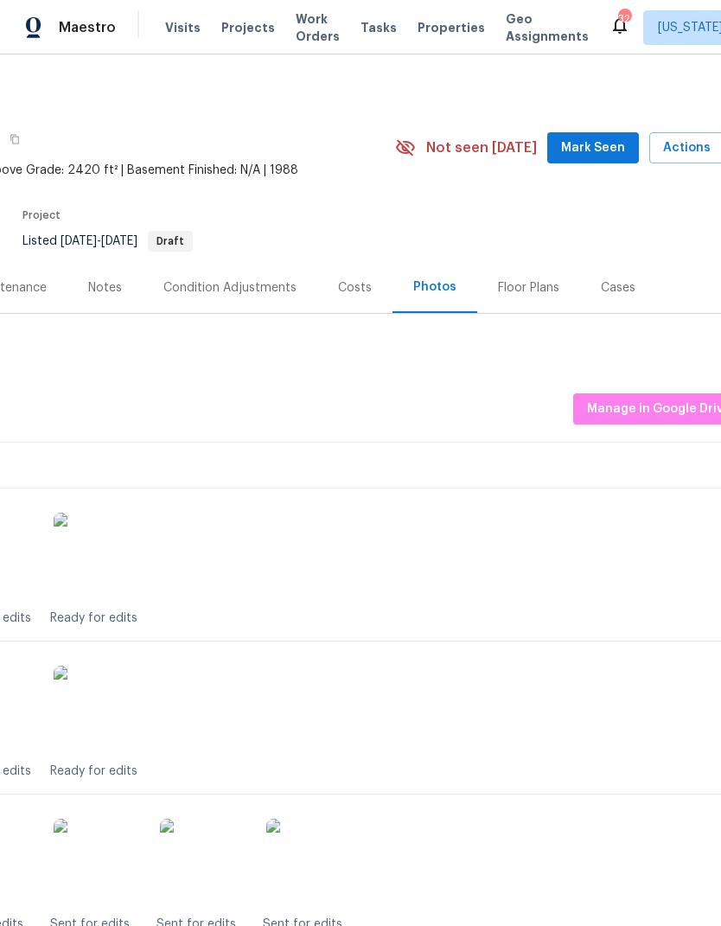
scroll to position [0, 234]
click at [675, 401] on span "Manage in Google Drive" at bounding box center [656, 409] width 144 height 22
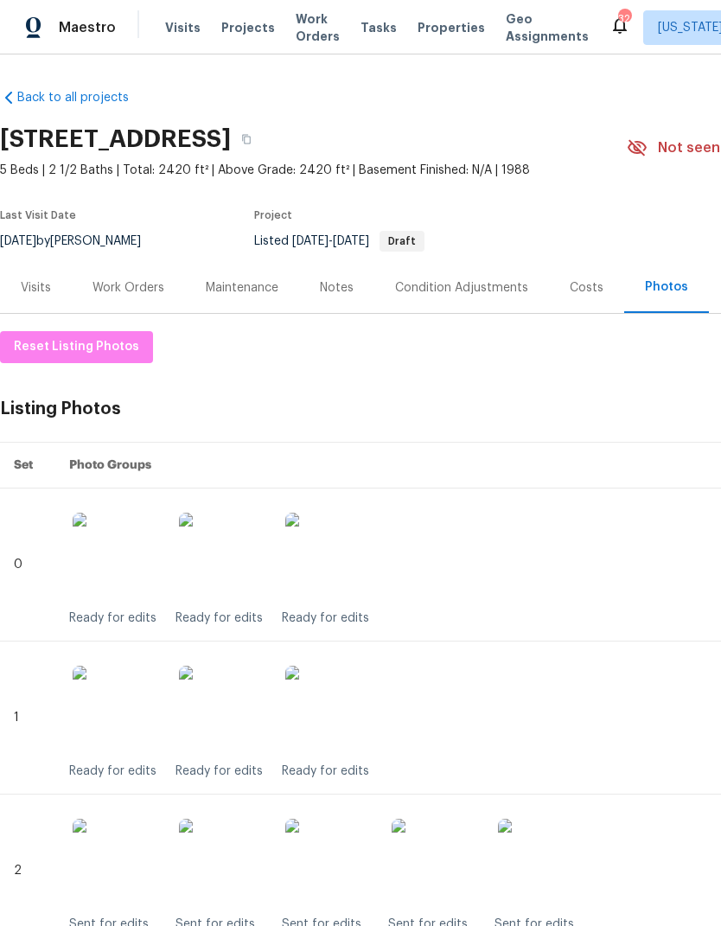
scroll to position [0, 0]
click at [150, 279] on div "Work Orders" at bounding box center [128, 287] width 72 height 17
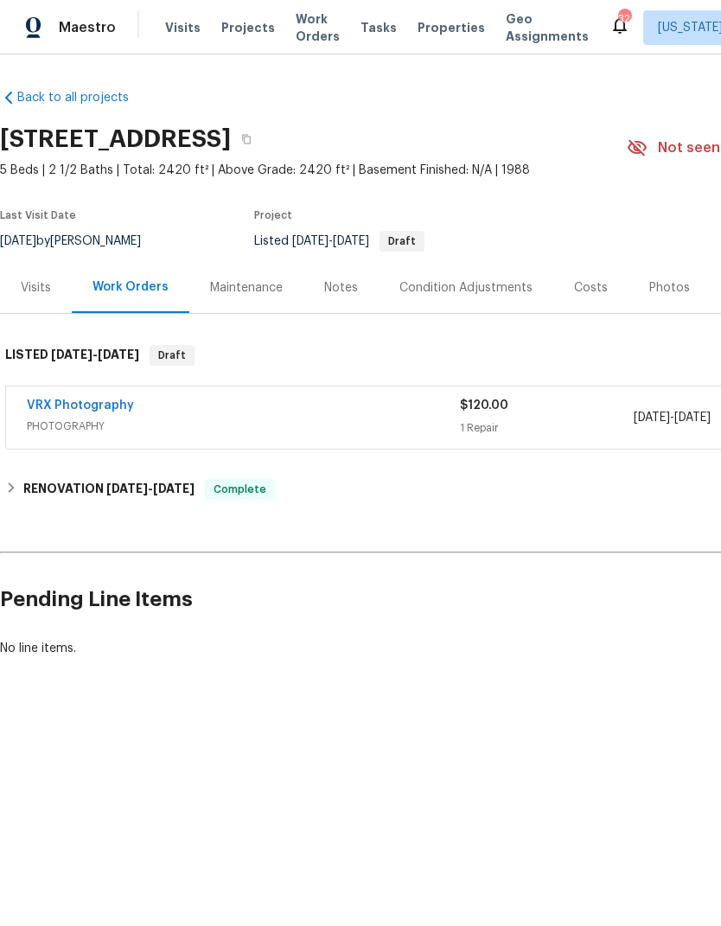
click at [669, 286] on div "Photos" at bounding box center [669, 287] width 41 height 17
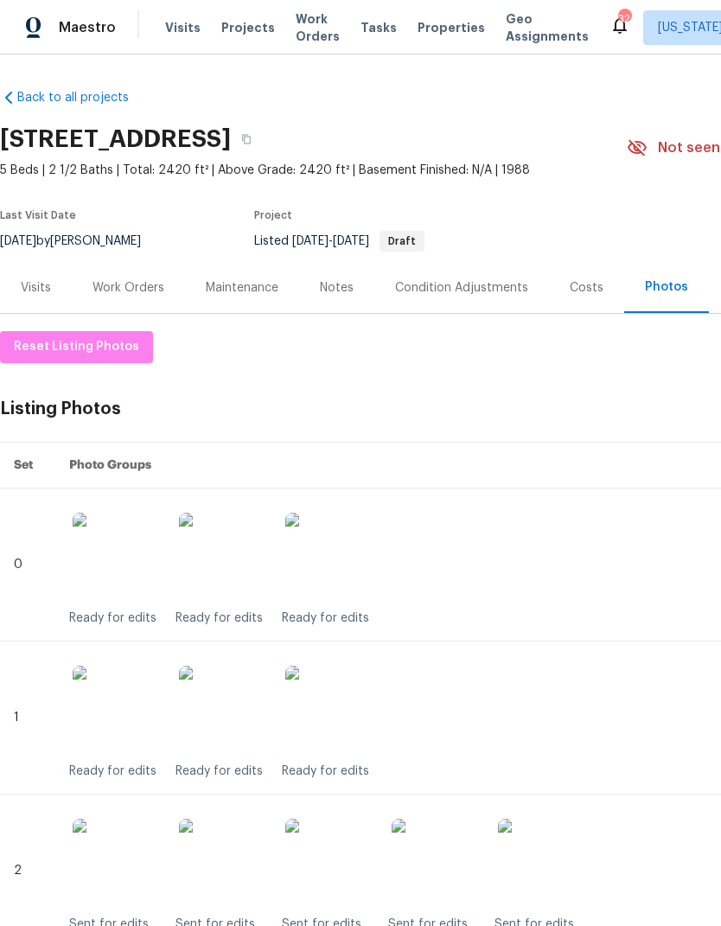
click at [151, 287] on div "Work Orders" at bounding box center [128, 287] width 72 height 17
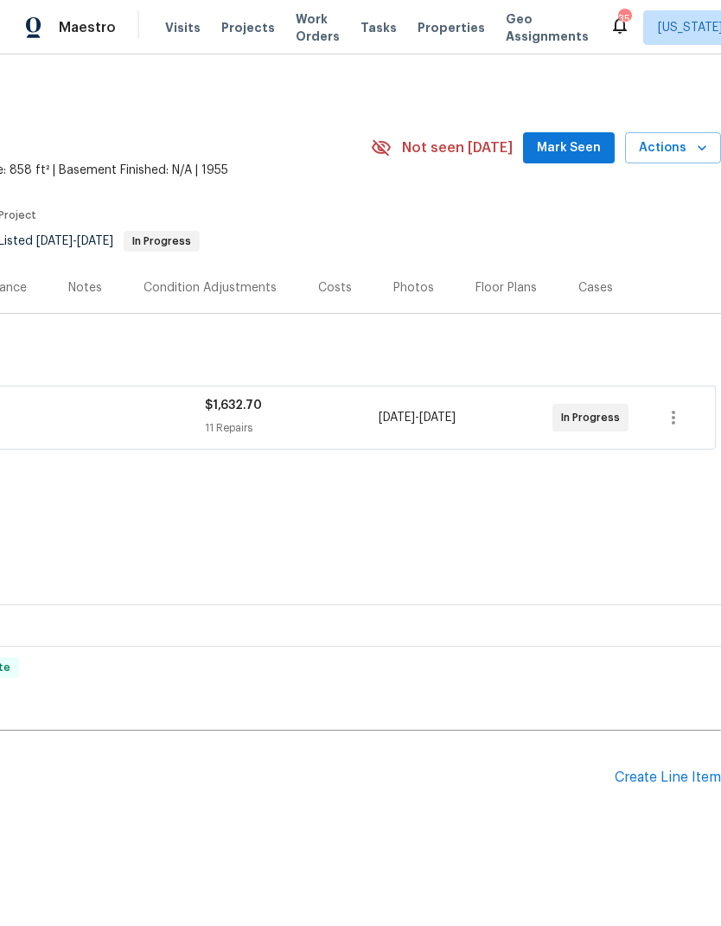
scroll to position [0, 256]
